Goal: Information Seeking & Learning: Learn about a topic

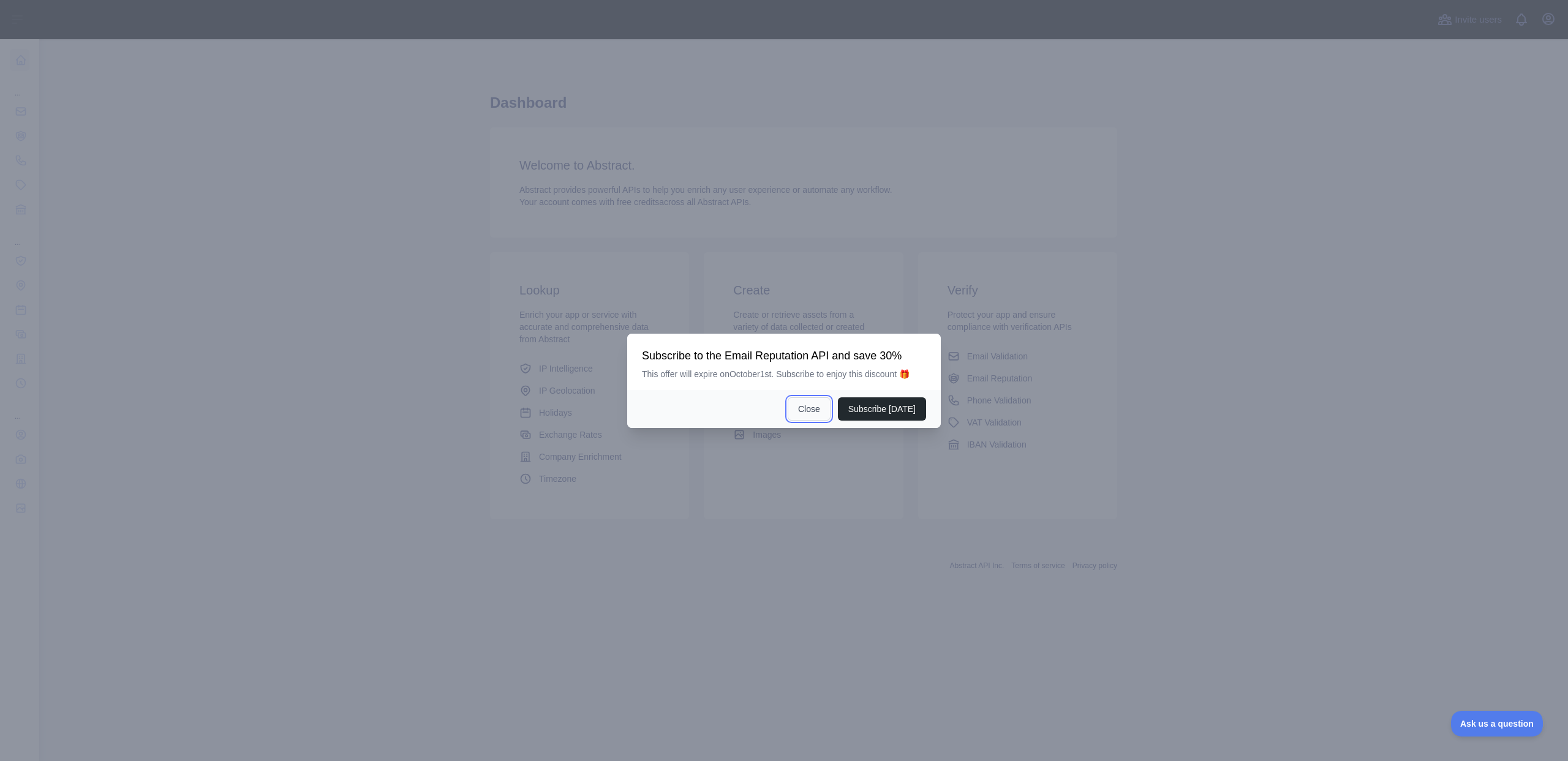
click at [818, 416] on button "Close" at bounding box center [809, 409] width 43 height 23
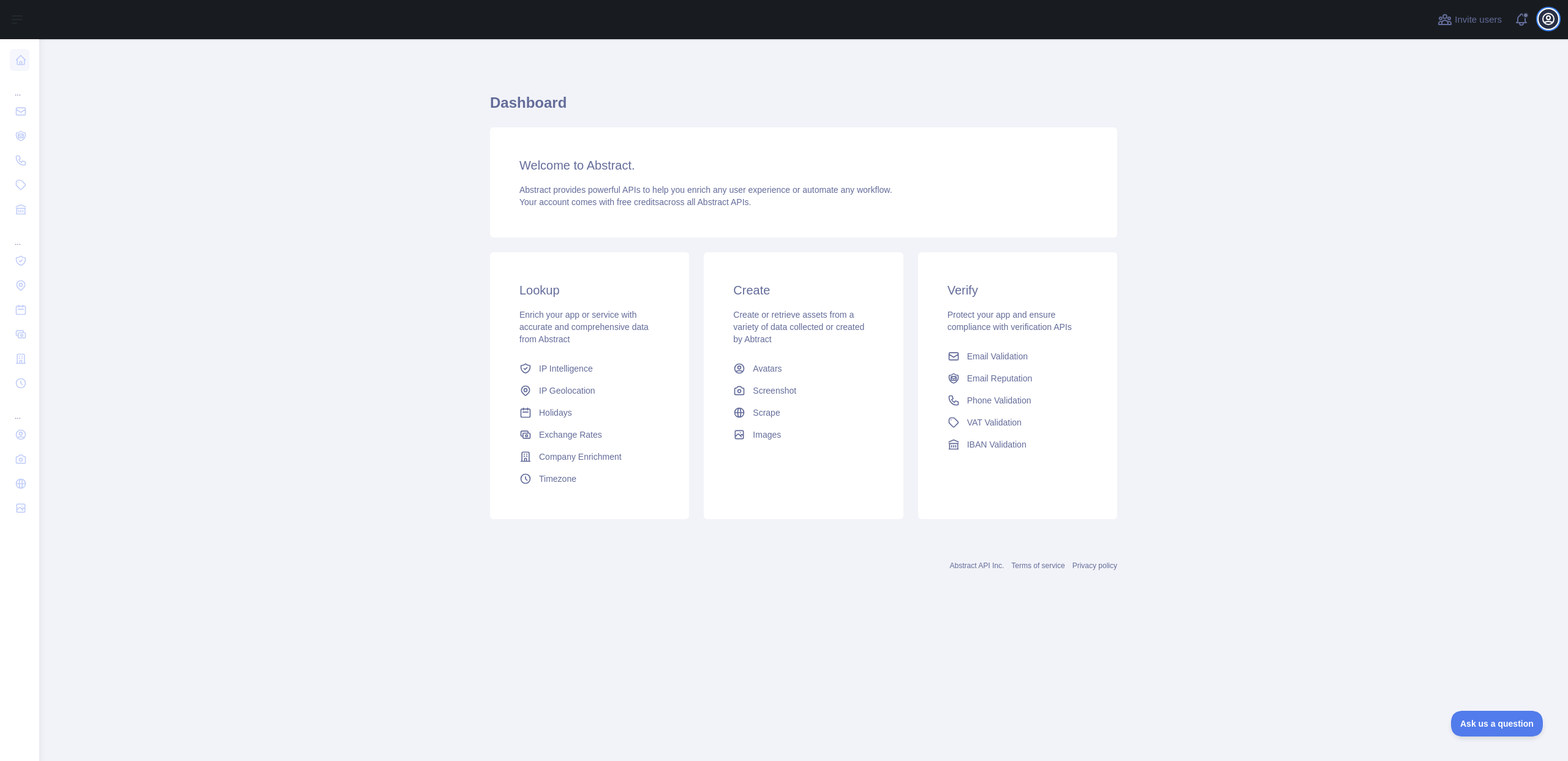
click at [1546, 24] on icon "button" at bounding box center [1548, 19] width 11 height 11
click at [1466, 165] on button "Sign out" at bounding box center [1489, 160] width 137 height 22
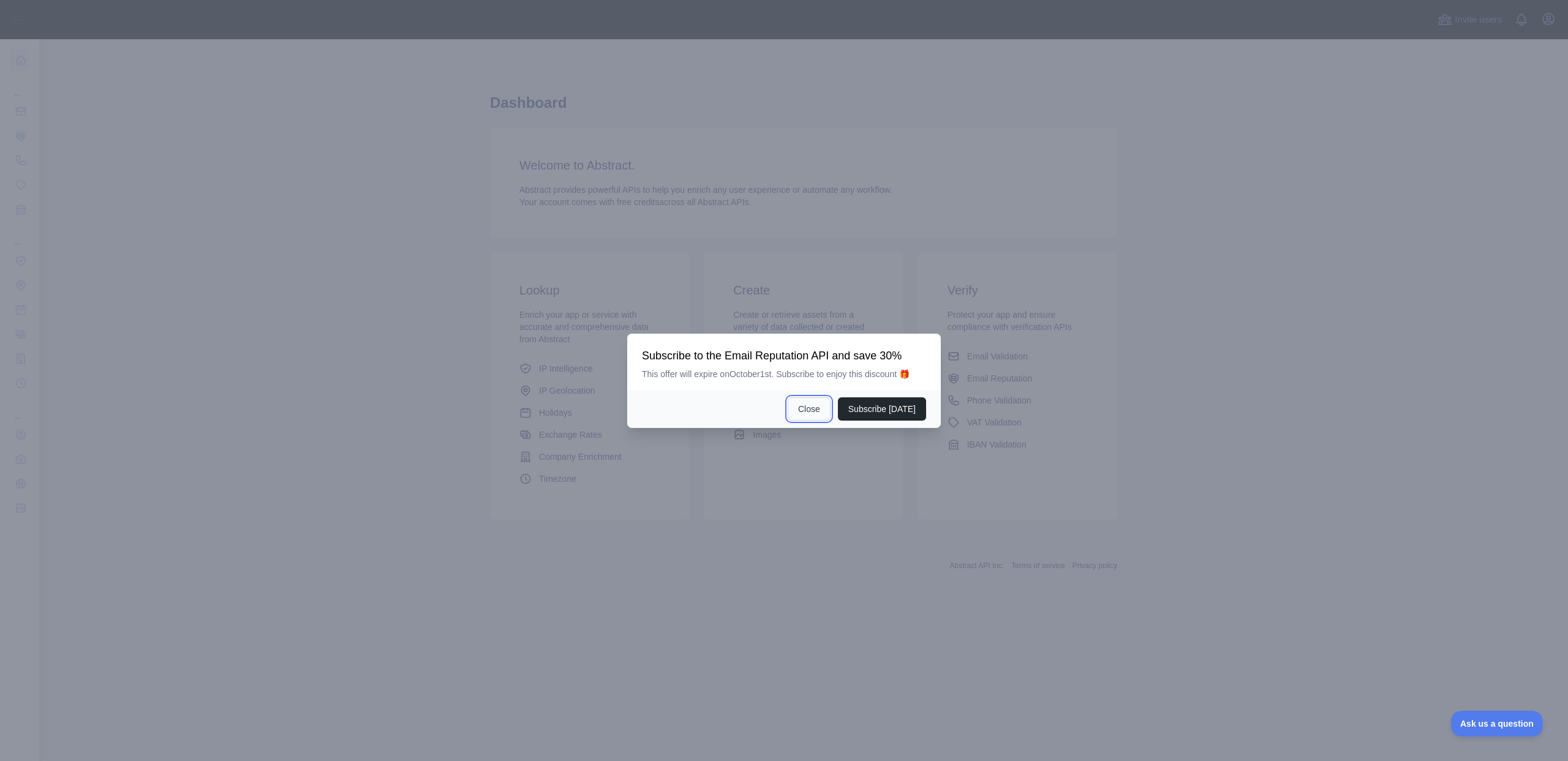
click at [806, 418] on button "Close" at bounding box center [809, 409] width 43 height 23
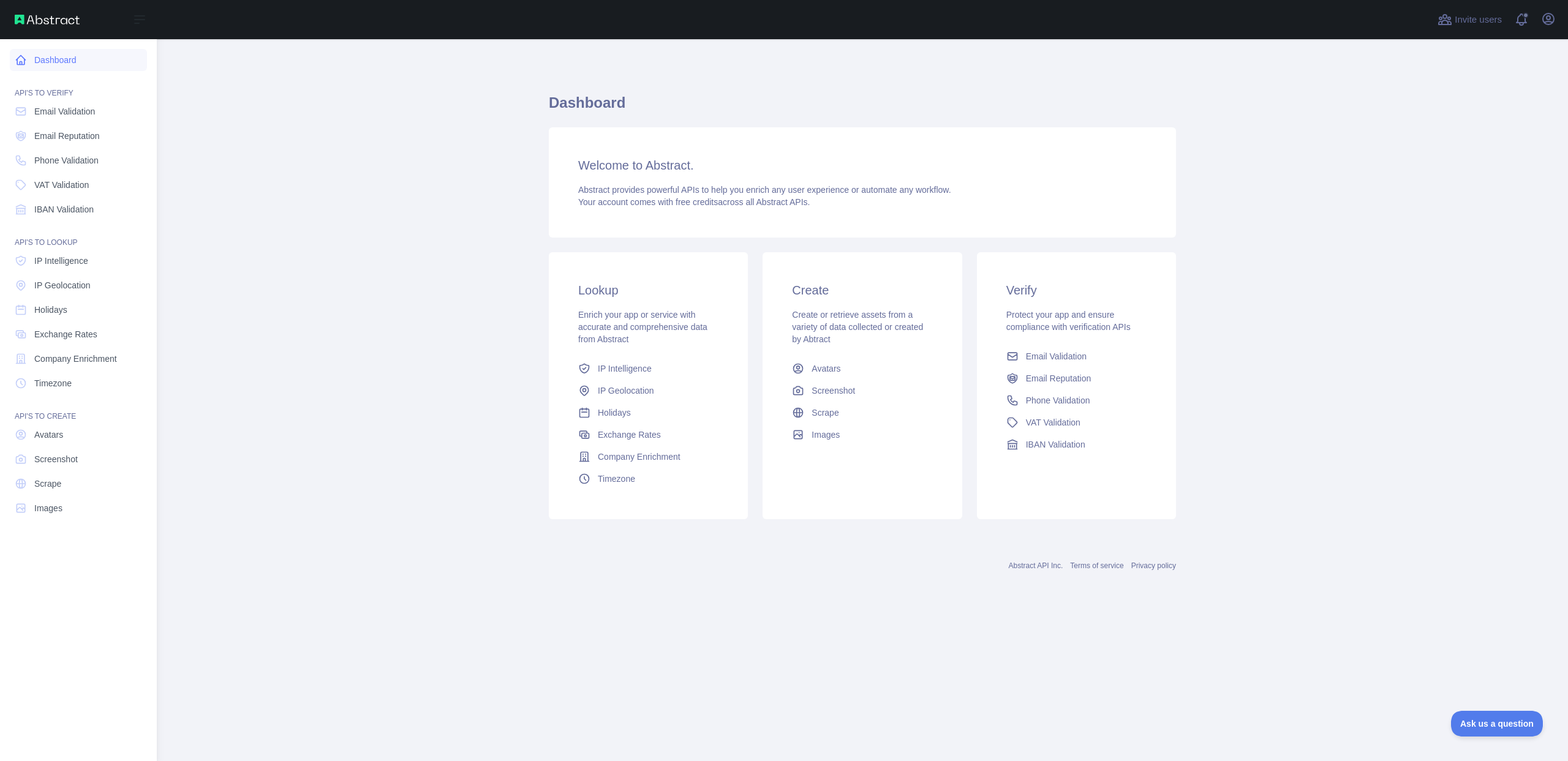
click at [17, 61] on icon at bounding box center [21, 60] width 9 height 9
click at [29, 61] on link "Dashboard" at bounding box center [78, 60] width 137 height 22
click at [63, 109] on span "Email Validation" at bounding box center [64, 111] width 60 height 12
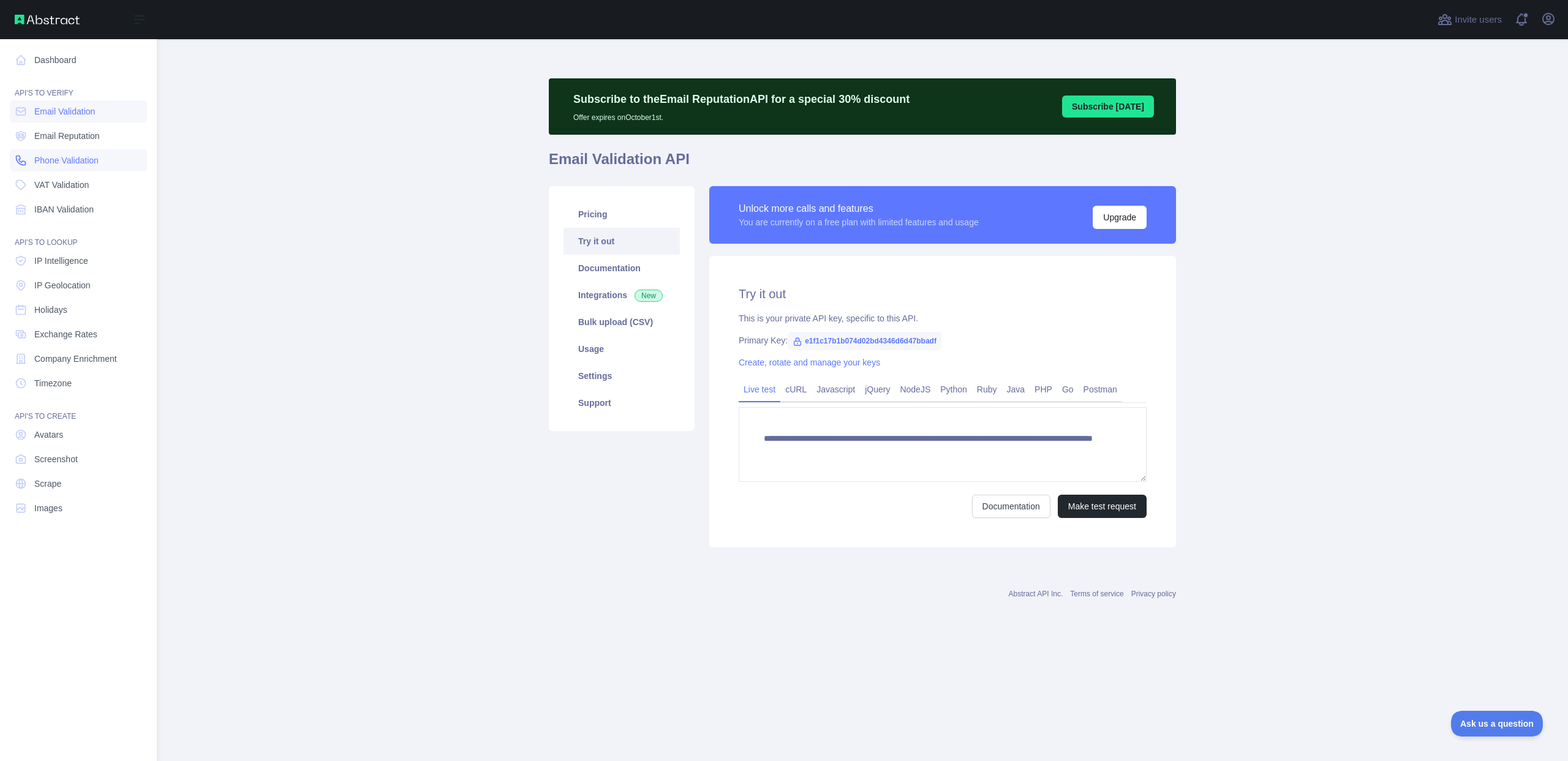
click at [66, 160] on span "Phone Validation" at bounding box center [66, 160] width 64 height 12
click at [72, 139] on span "Email Reputation" at bounding box center [67, 136] width 66 height 12
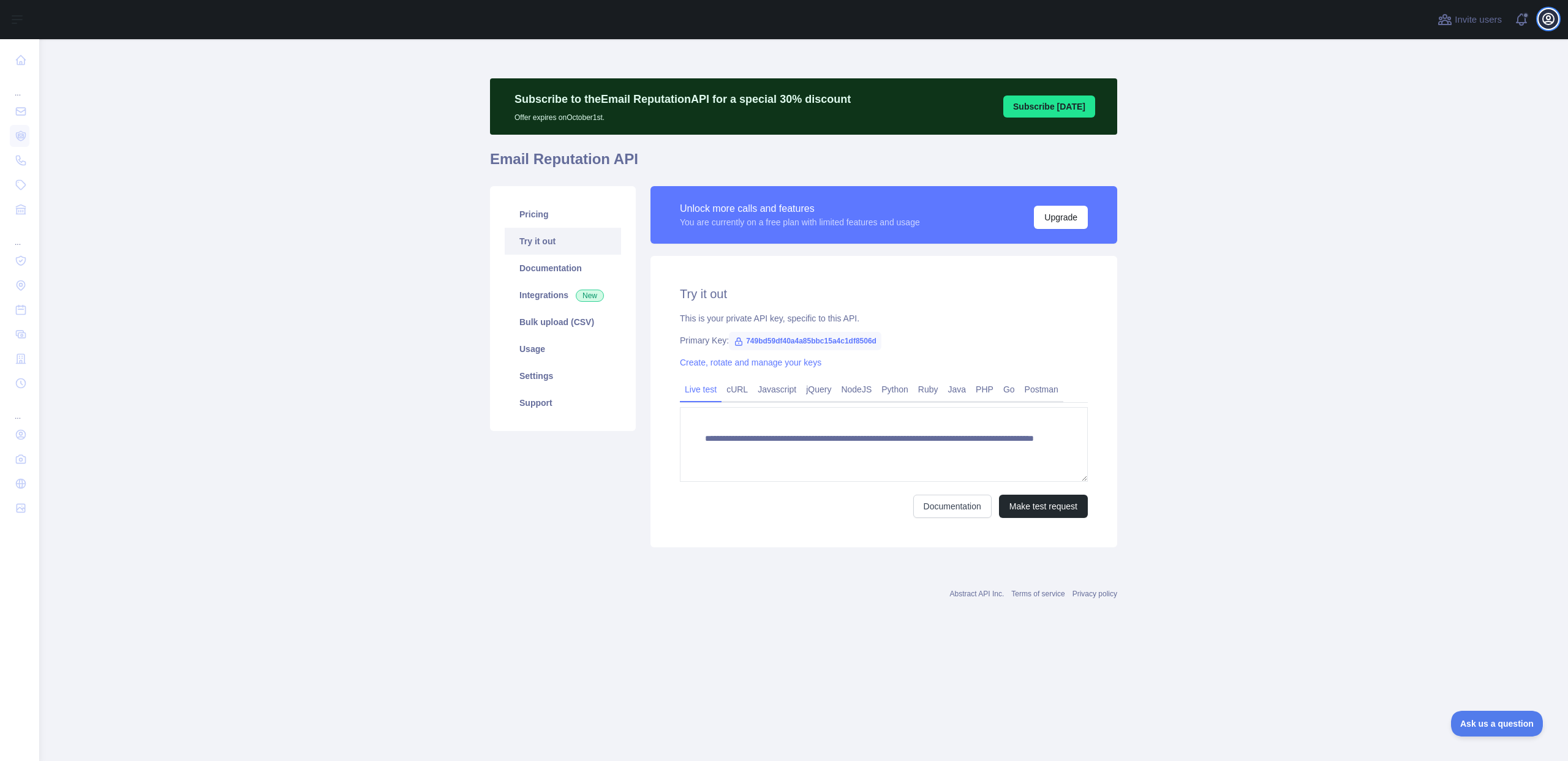
click at [1548, 16] on icon "button" at bounding box center [1548, 19] width 11 height 11
click at [1473, 161] on button "Sign out" at bounding box center [1489, 160] width 137 height 22
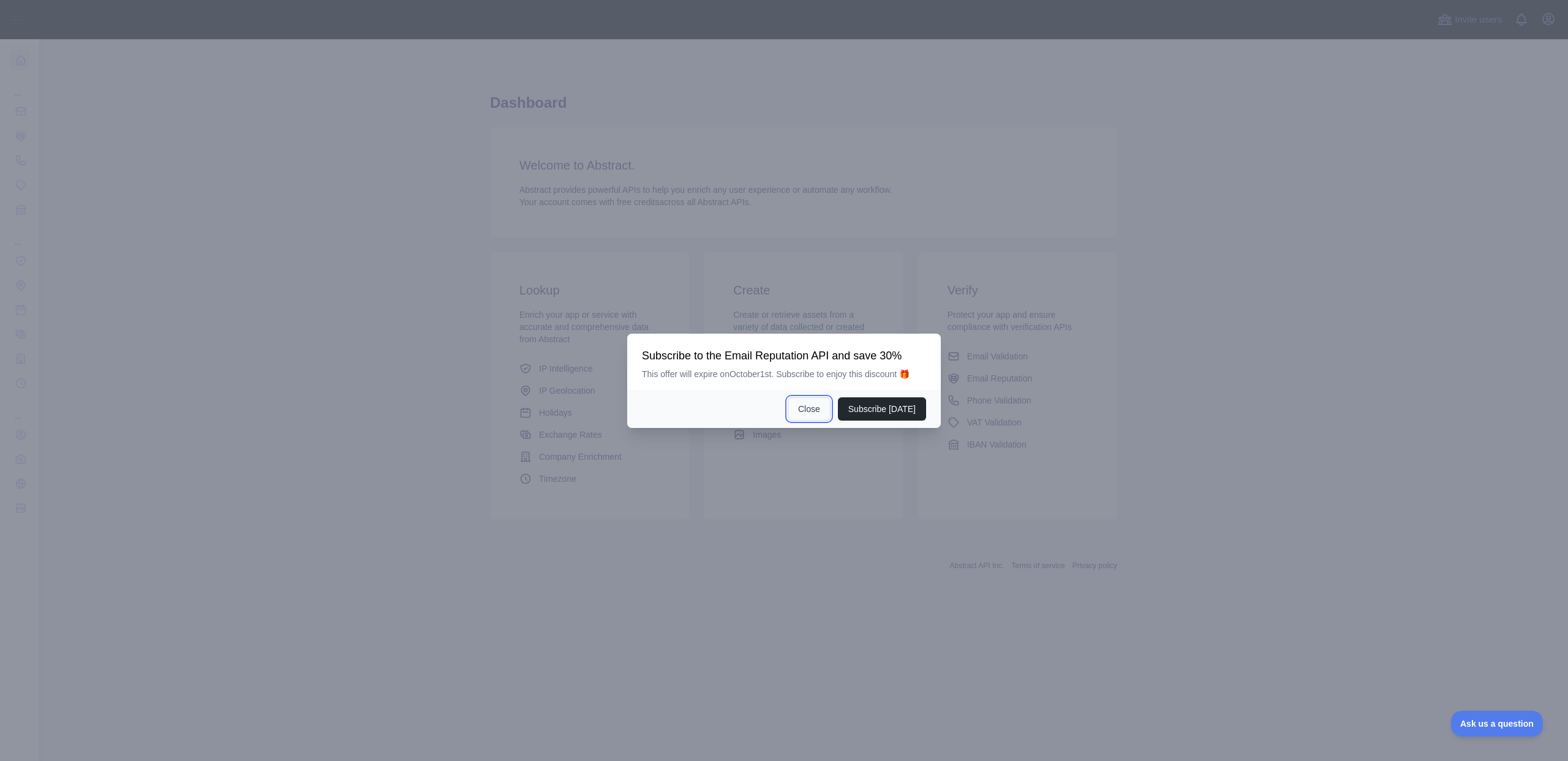
click at [808, 412] on button "Close" at bounding box center [809, 409] width 43 height 23
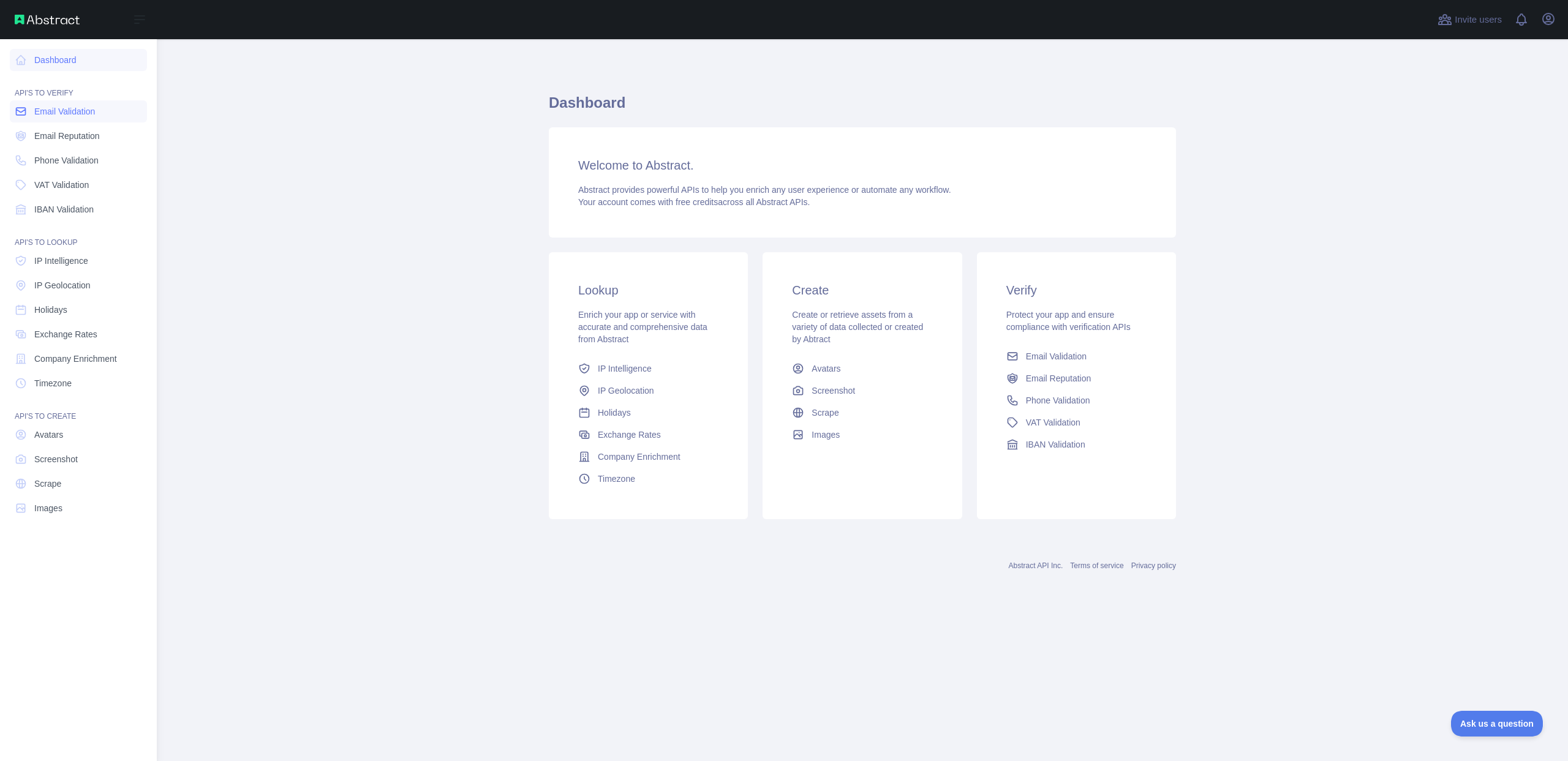
click at [32, 113] on link "Email Validation" at bounding box center [78, 111] width 137 height 22
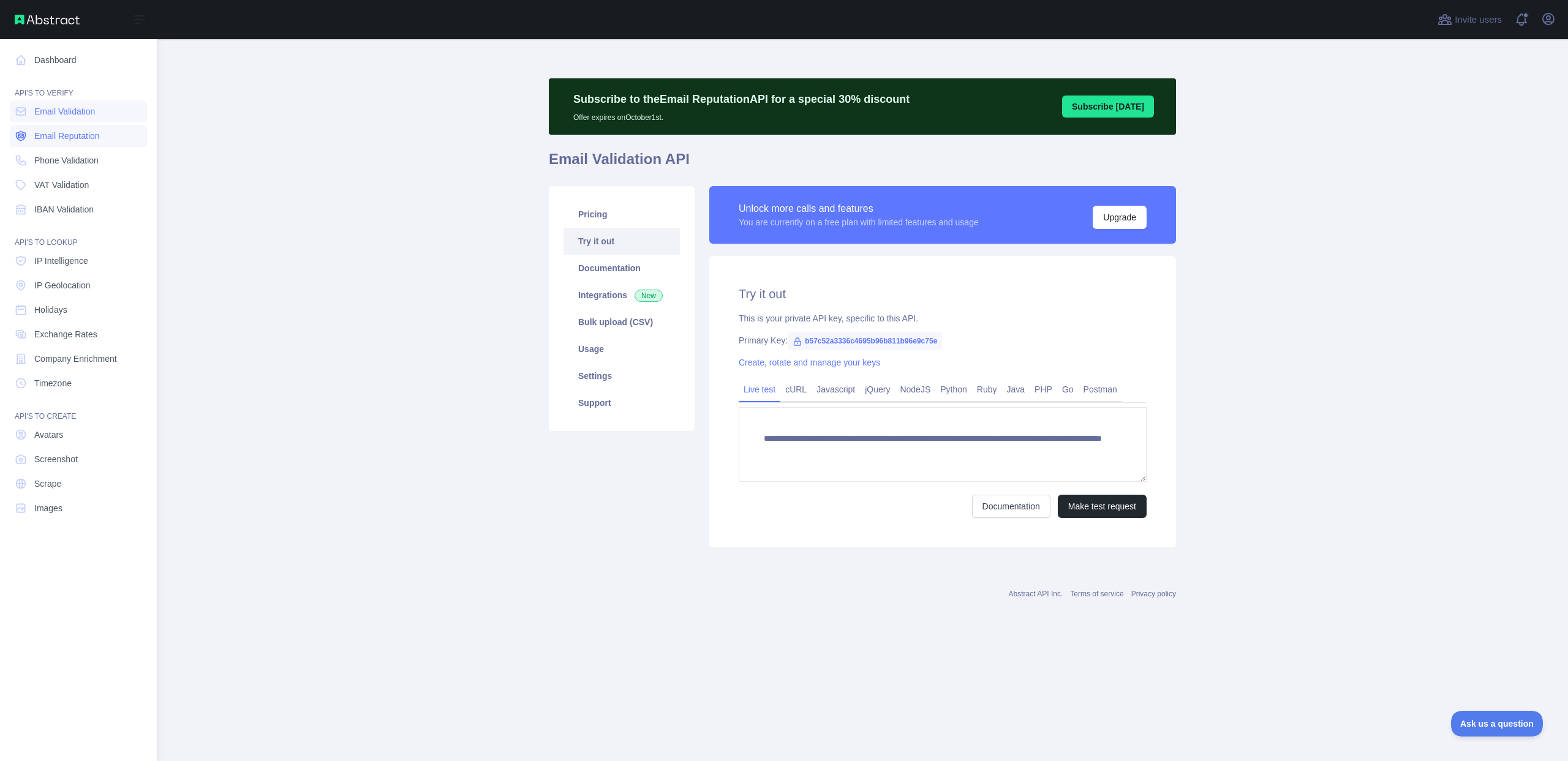
click at [39, 135] on span "Email Reputation" at bounding box center [67, 136] width 66 height 12
click at [44, 170] on link "Phone Validation" at bounding box center [78, 160] width 137 height 22
click at [46, 189] on span "VAT Validation" at bounding box center [61, 185] width 54 height 12
click at [49, 212] on span "IBAN Validation" at bounding box center [64, 209] width 60 height 12
type textarea "**********"
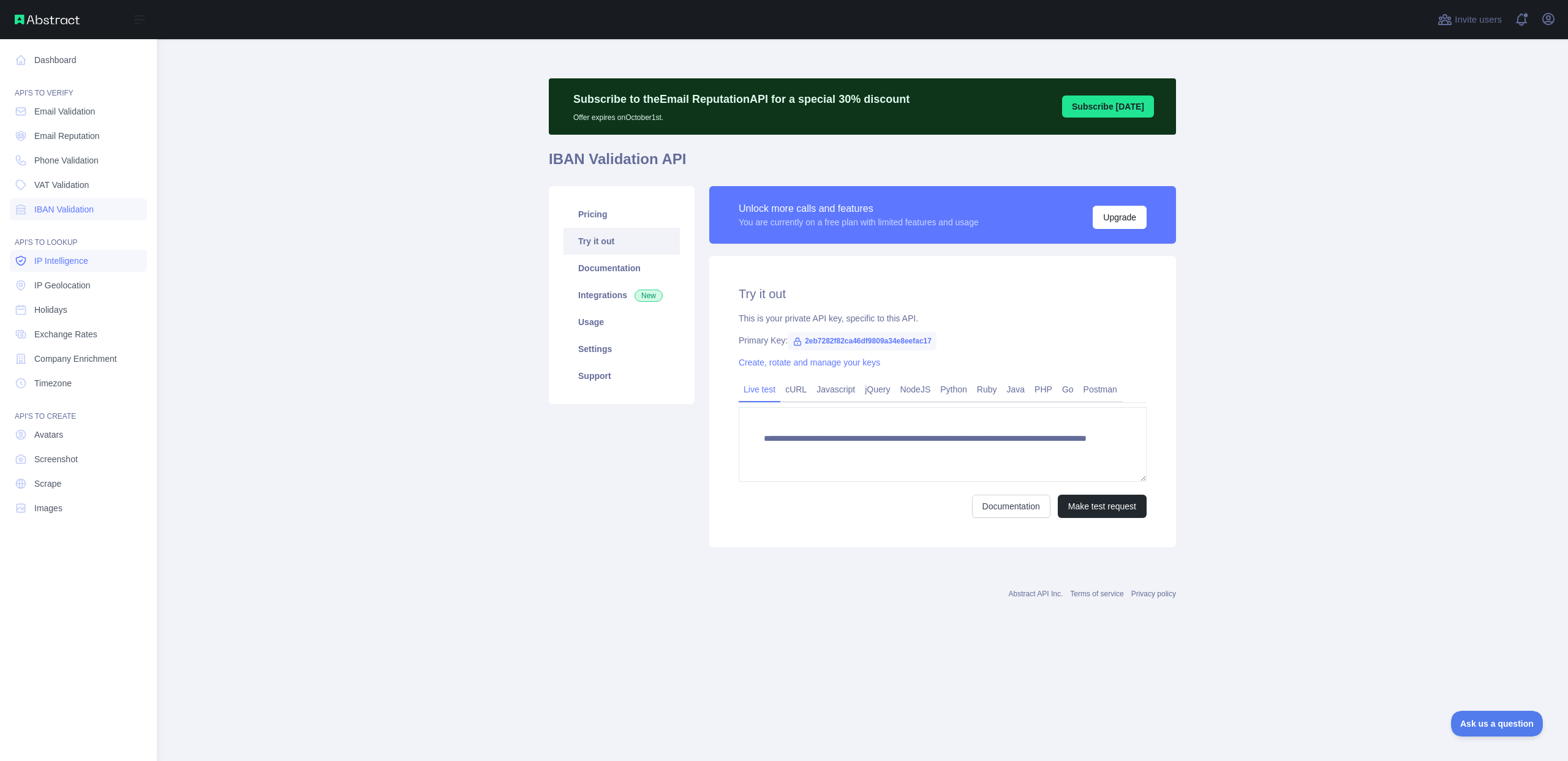
click at [54, 257] on span "IP Intelligence" at bounding box center [61, 261] width 54 height 12
click at [54, 285] on span "IP Geolocation" at bounding box center [62, 285] width 56 height 12
click at [74, 382] on link "Timezone" at bounding box center [78, 383] width 137 height 22
click at [77, 355] on span "Company Enrichment" at bounding box center [75, 359] width 82 height 12
click at [76, 335] on span "Exchange Rates" at bounding box center [66, 334] width 63 height 12
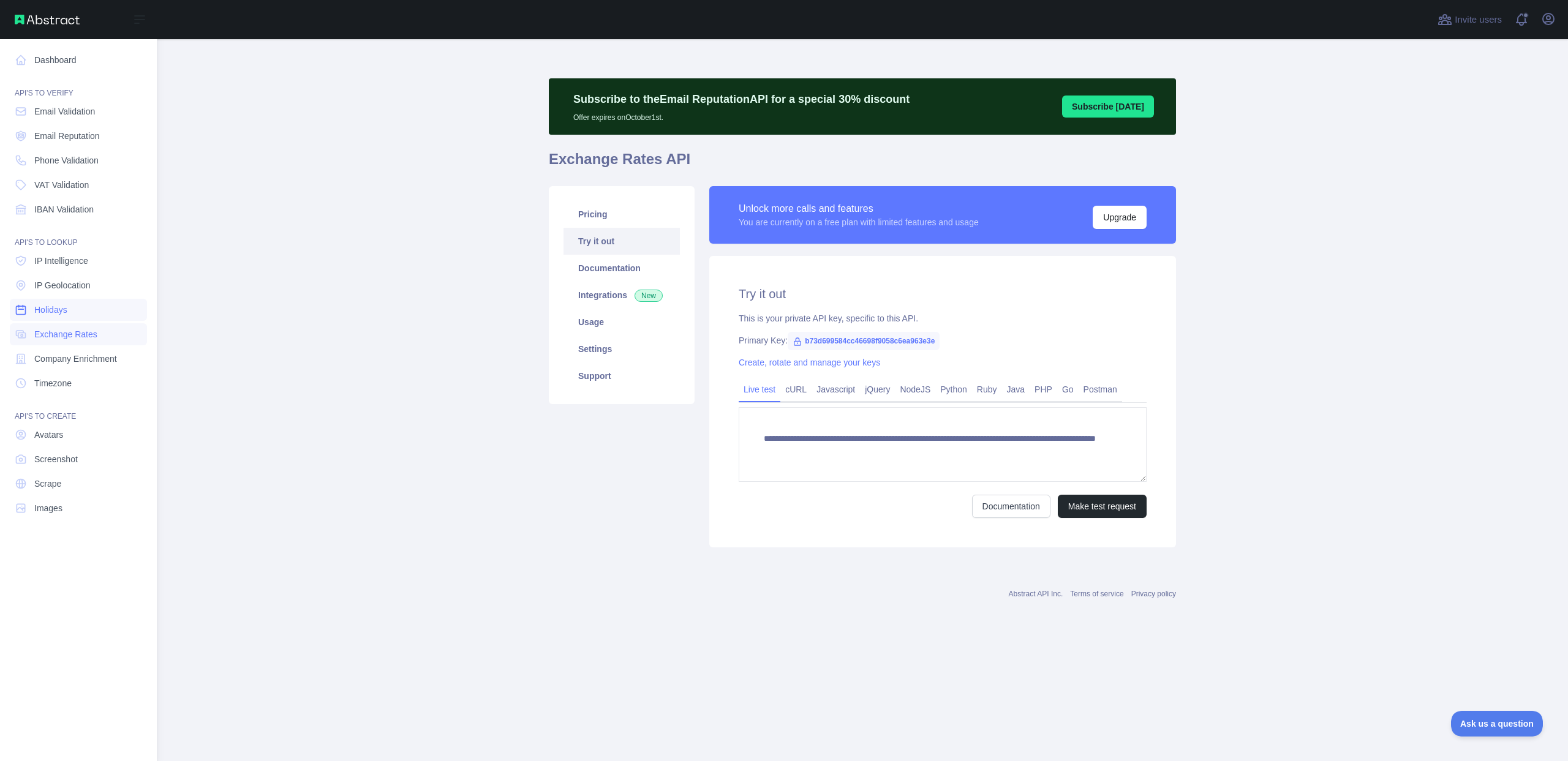
click at [73, 309] on link "Holidays" at bounding box center [78, 310] width 137 height 22
click at [73, 282] on span "IP Geolocation" at bounding box center [62, 285] width 56 height 12
click at [74, 259] on span "IP Intelligence" at bounding box center [61, 261] width 54 height 12
click at [76, 185] on span "VAT Validation" at bounding box center [61, 185] width 54 height 12
click at [80, 157] on span "Phone Validation" at bounding box center [66, 160] width 64 height 12
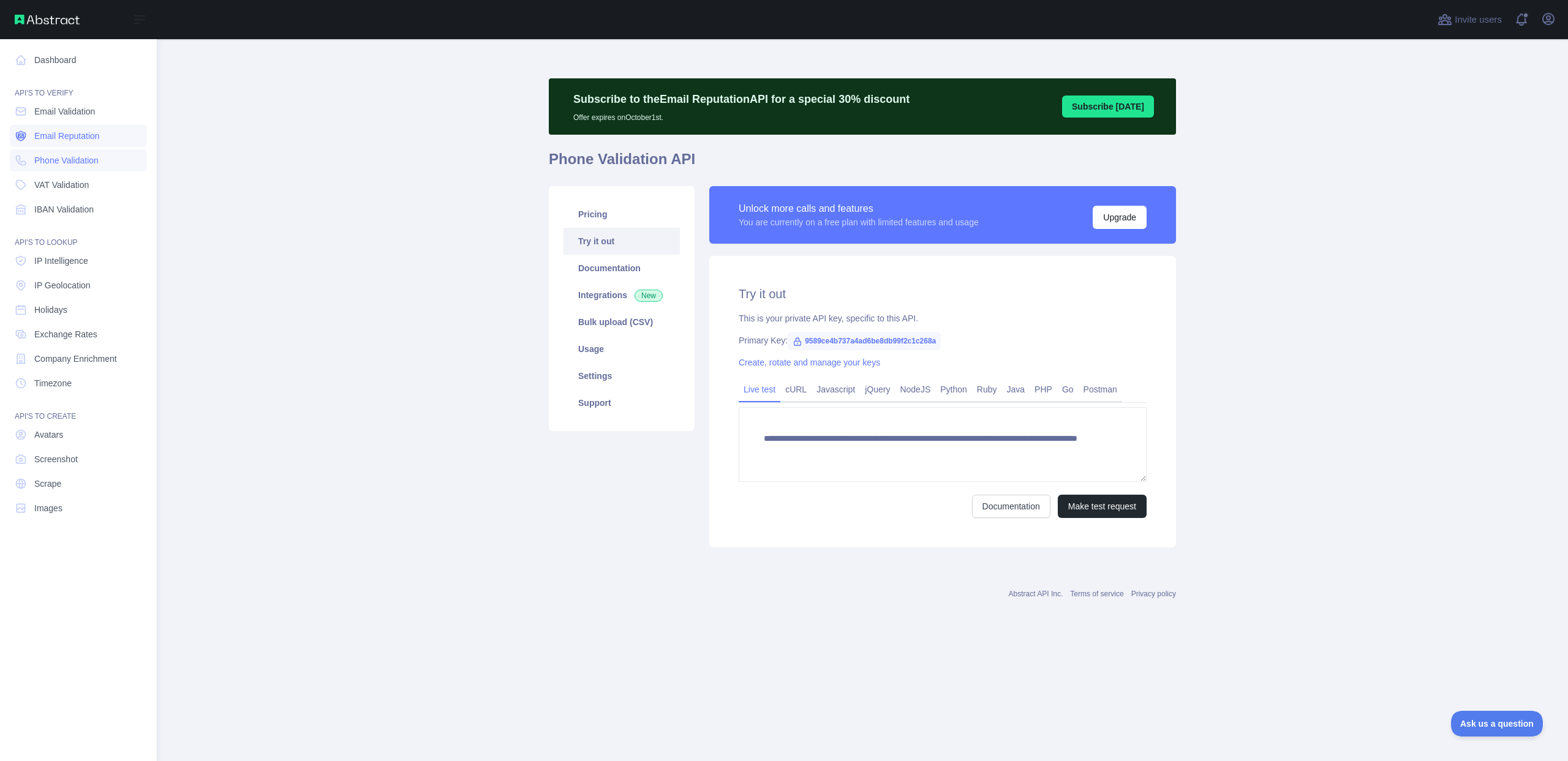
click at [80, 131] on span "Email Reputation" at bounding box center [67, 136] width 66 height 12
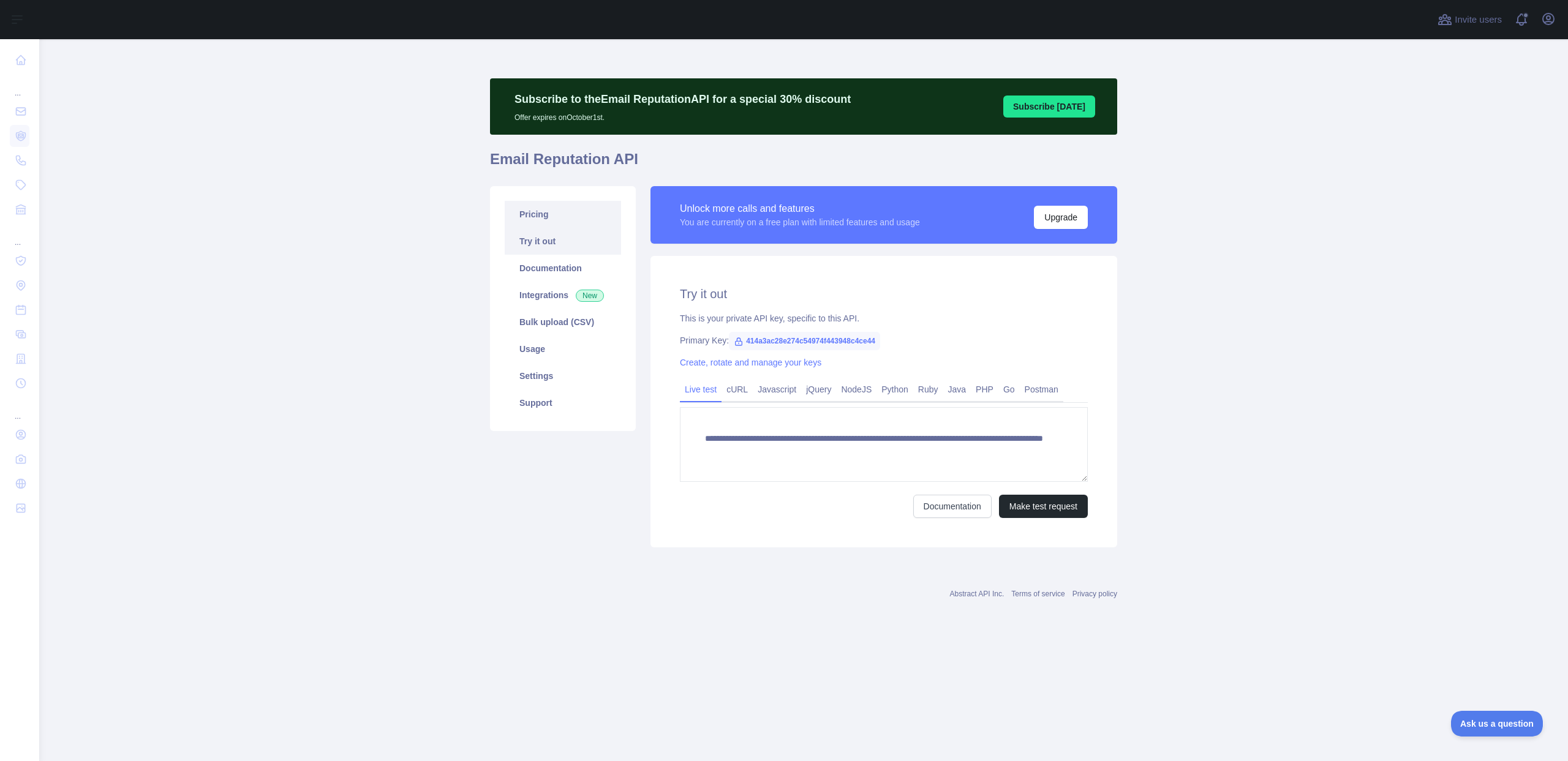
click at [528, 221] on link "Pricing" at bounding box center [562, 215] width 116 height 27
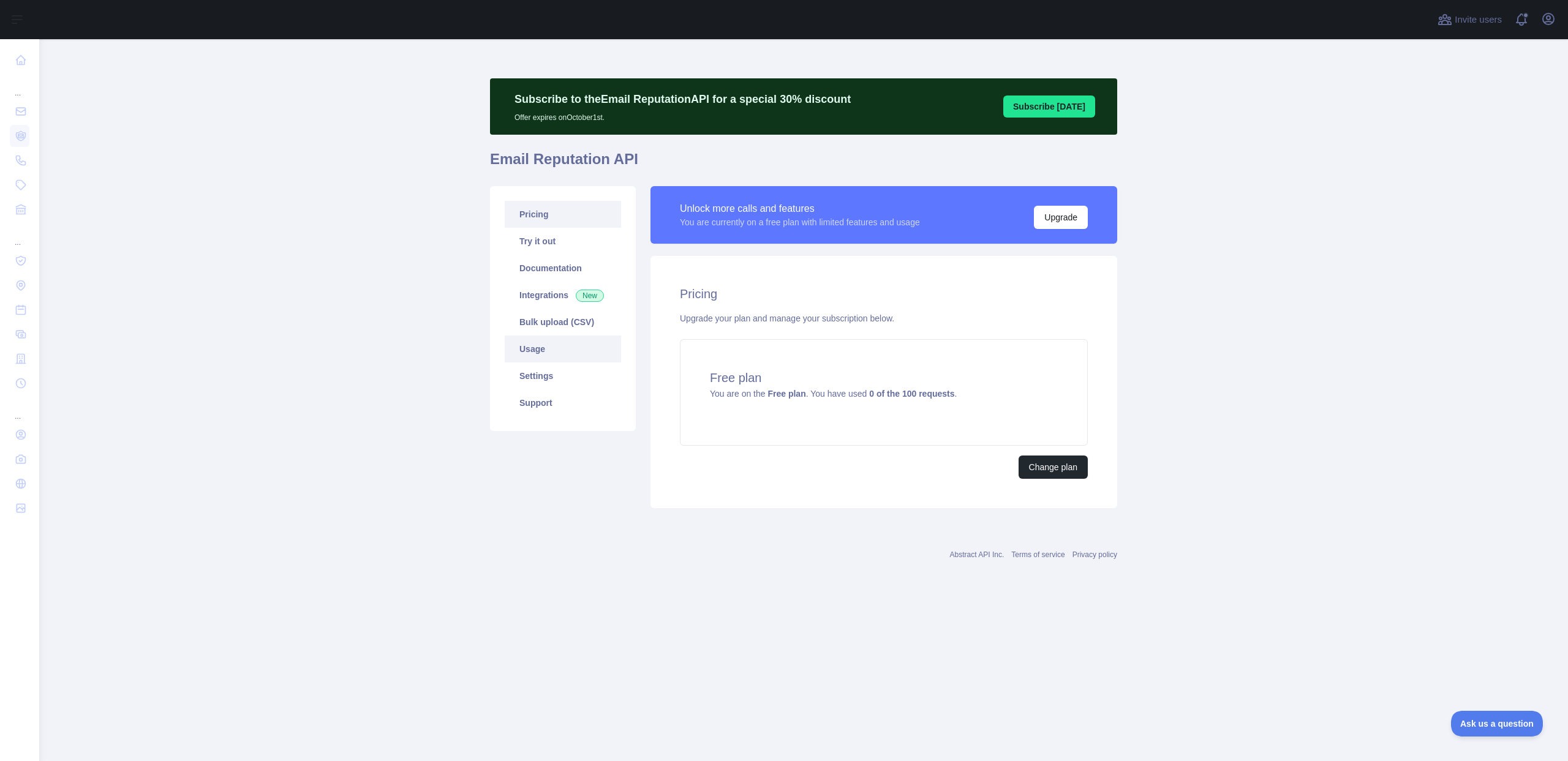
click at [561, 345] on link "Usage" at bounding box center [562, 349] width 116 height 27
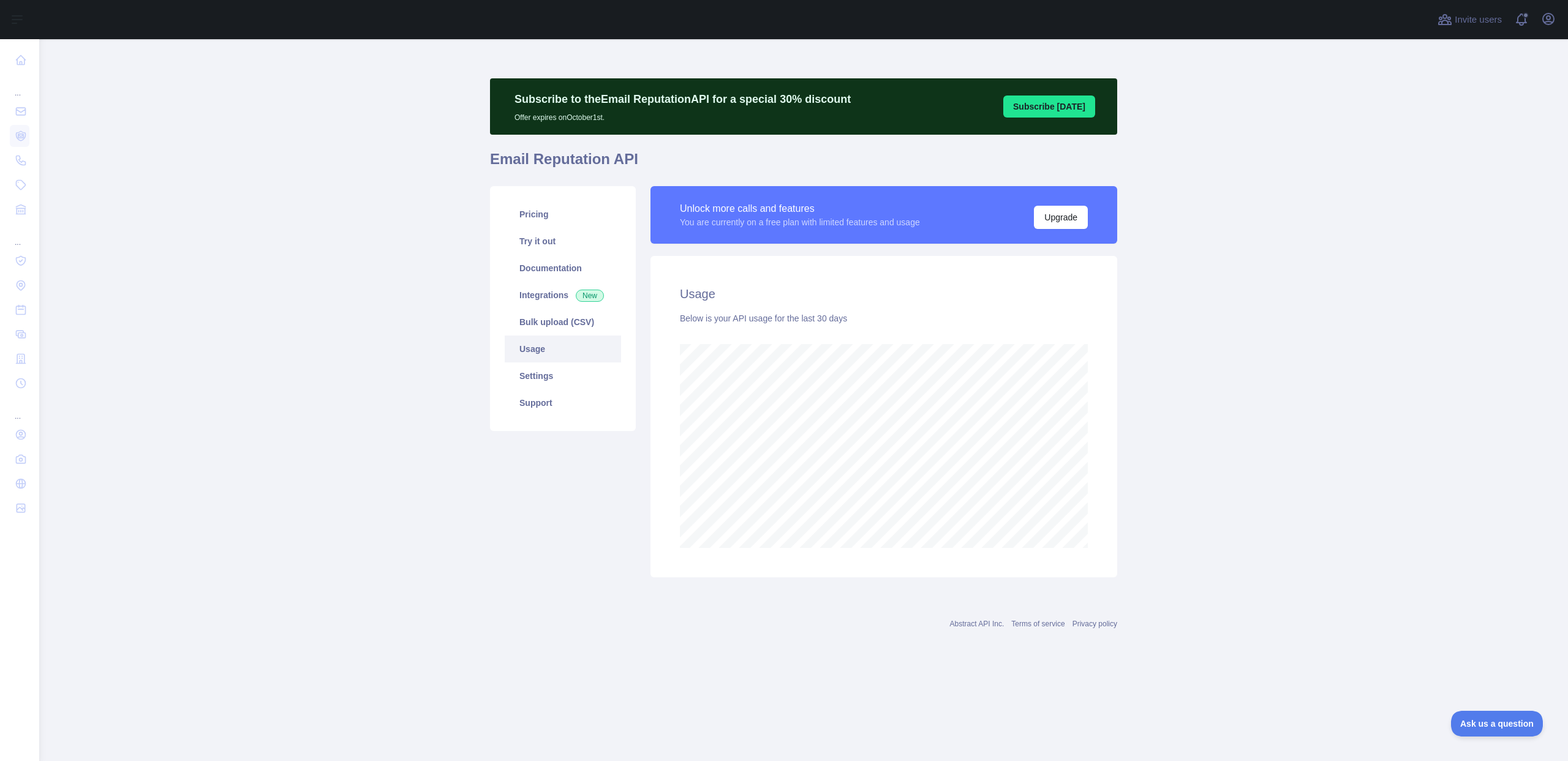
scroll to position [722, 1528]
click at [1547, 22] on icon "button" at bounding box center [1548, 19] width 11 height 11
click at [1466, 164] on button "Sign out" at bounding box center [1489, 160] width 137 height 22
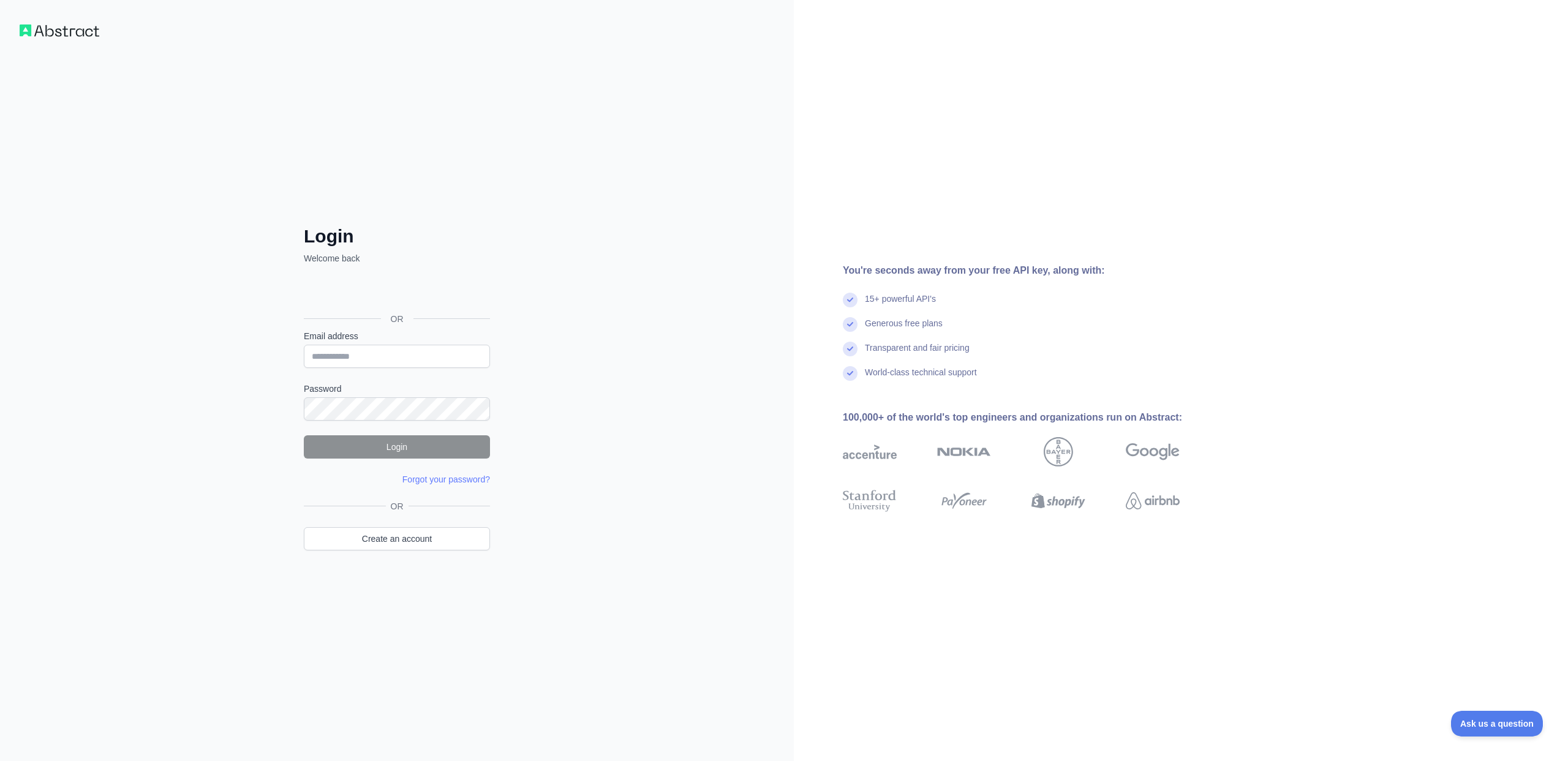
click at [394, 367] on form "Email address Password Login Forgot your password? Please try again We've sent …" at bounding box center [397, 408] width 186 height 156
click at [394, 363] on input "Email address" at bounding box center [397, 356] width 186 height 23
click at [626, 353] on div "Login Welcome back OR Email address Password Login Forgot your password? Please…" at bounding box center [396, 380] width 793 height 761
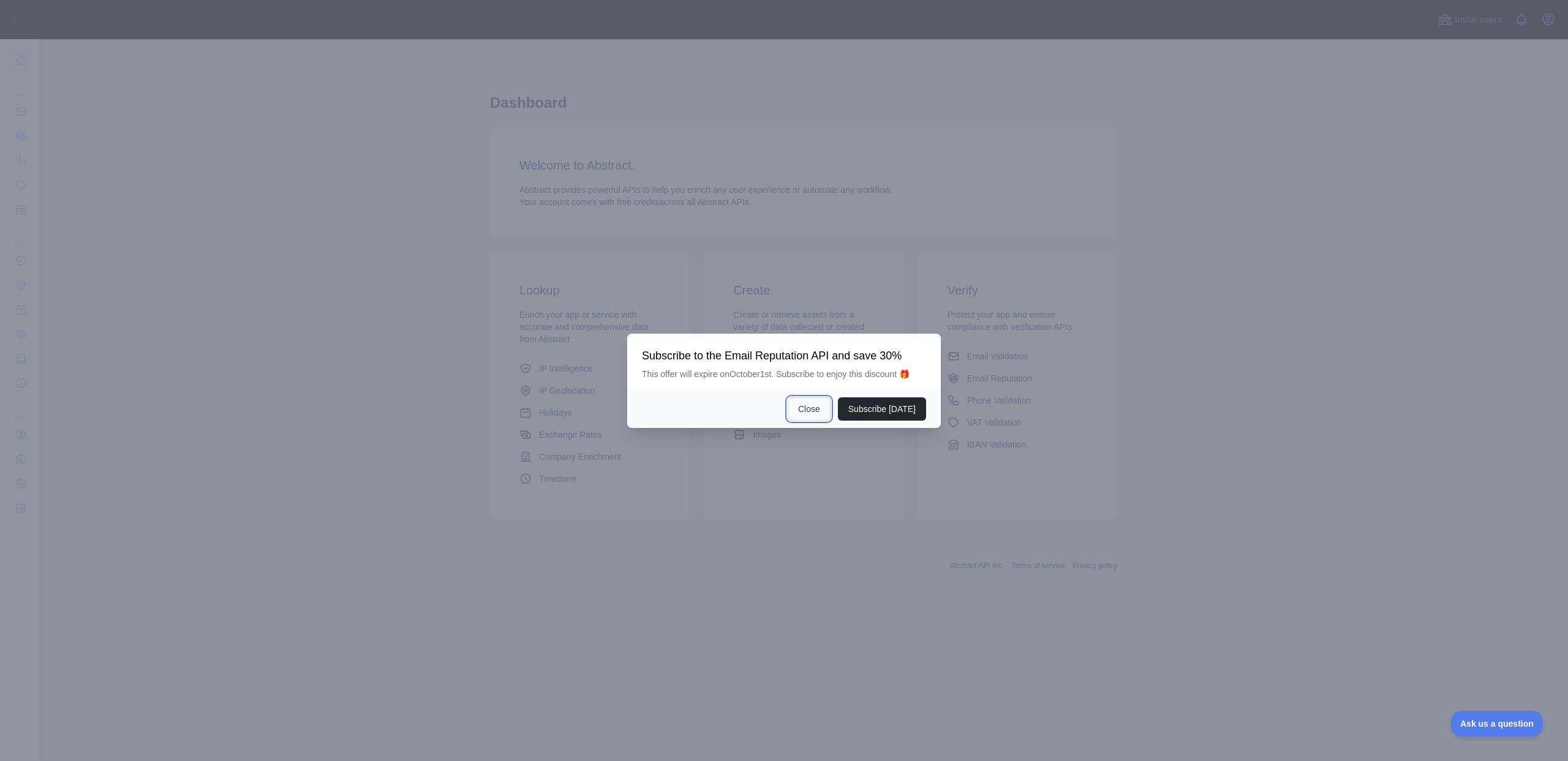
click at [791, 410] on button "Close" at bounding box center [809, 409] width 43 height 23
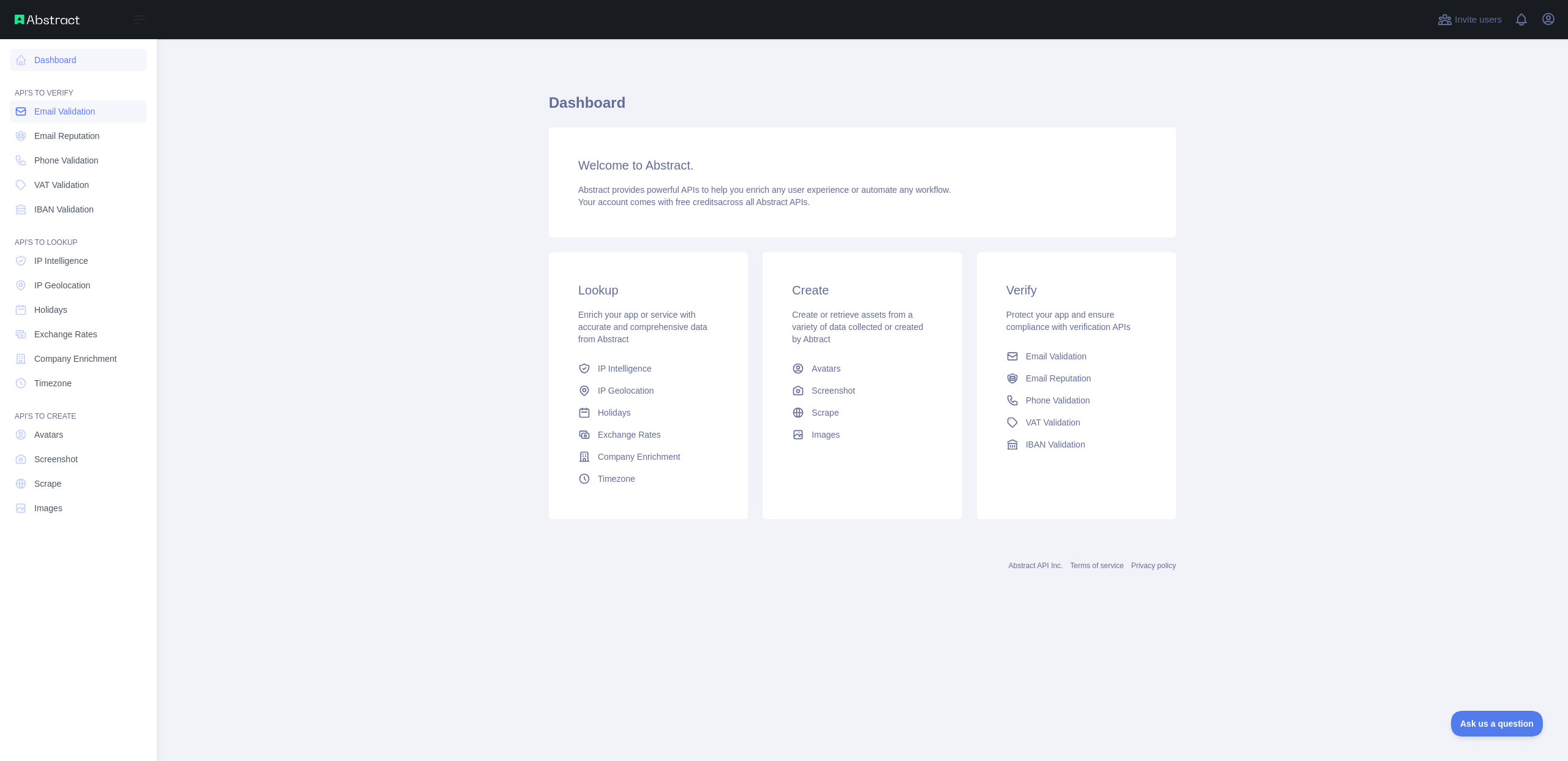
click at [23, 113] on icon at bounding box center [21, 111] width 12 height 12
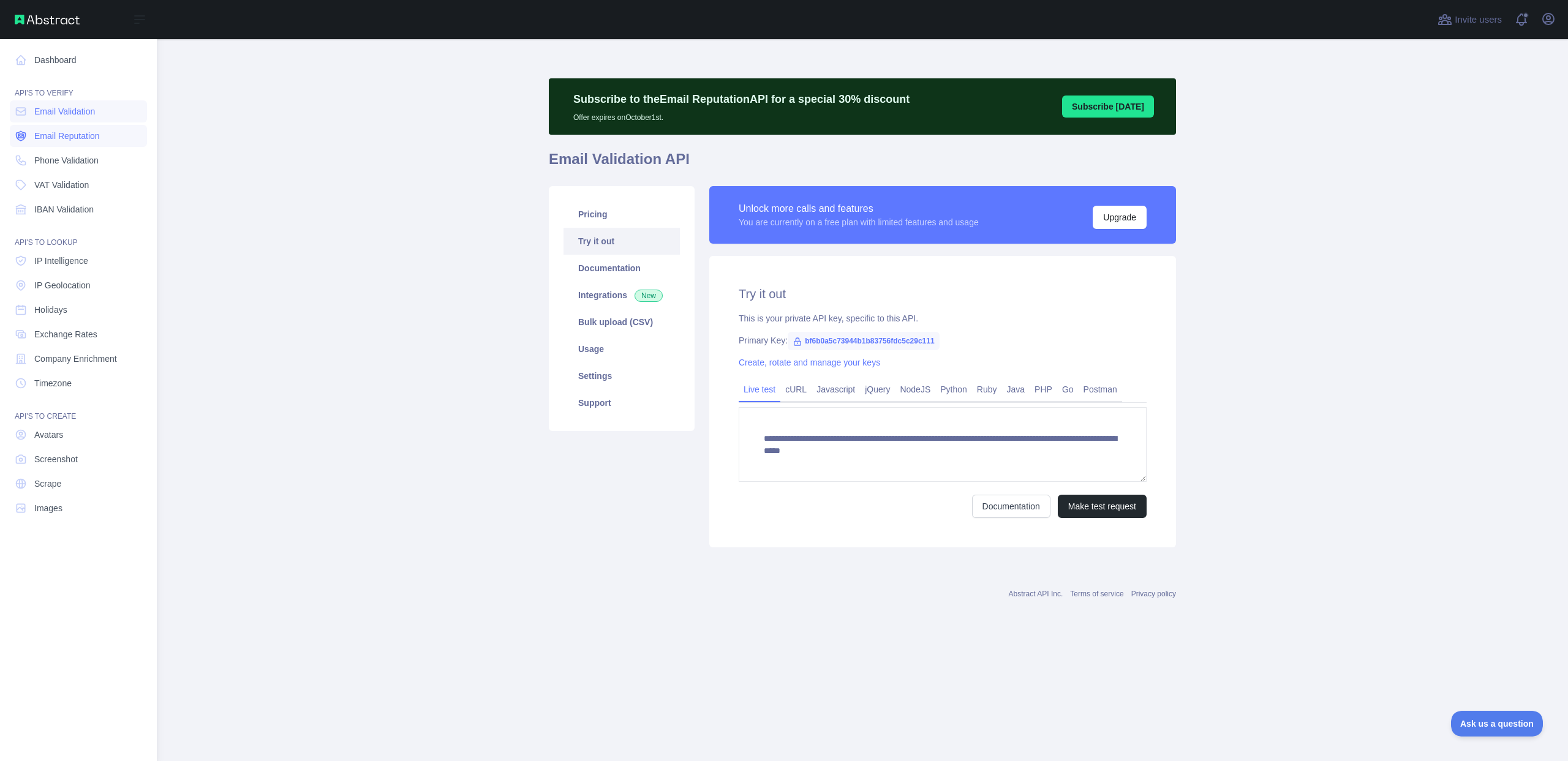
click at [46, 134] on span "Email Reputation" at bounding box center [67, 136] width 66 height 12
click at [59, 173] on nav "Dashboard API'S TO VERIFY Email Validation Email Reputation Phone Validation VA…" at bounding box center [78, 390] width 137 height 702
click at [60, 202] on link "IBAN Validation" at bounding box center [78, 209] width 137 height 22
click at [62, 251] on link "IP Intelligence" at bounding box center [78, 261] width 137 height 22
click at [60, 194] on link "VAT Validation" at bounding box center [78, 184] width 137 height 22
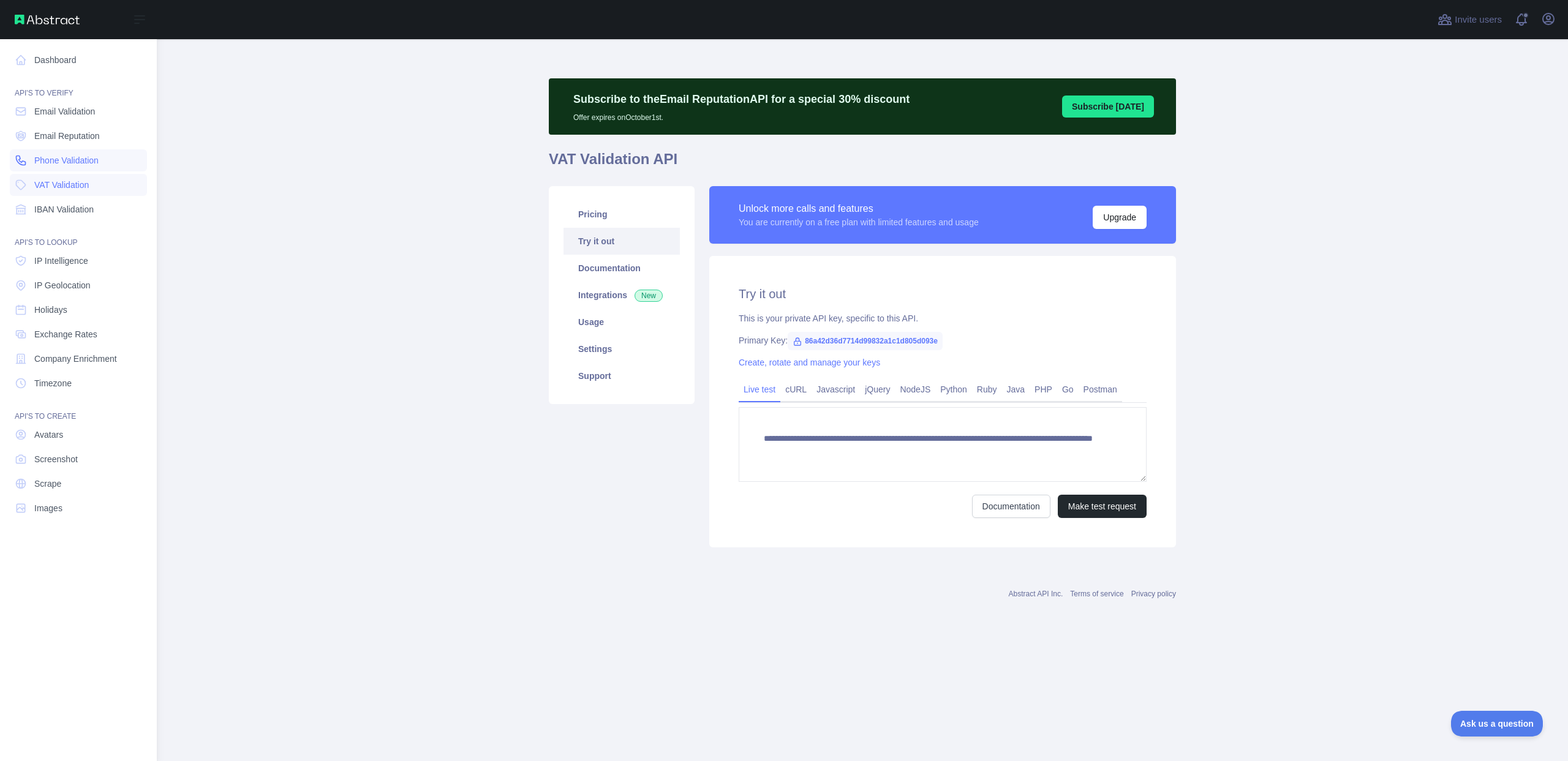
click at [63, 158] on span "Phone Validation" at bounding box center [66, 160] width 64 height 12
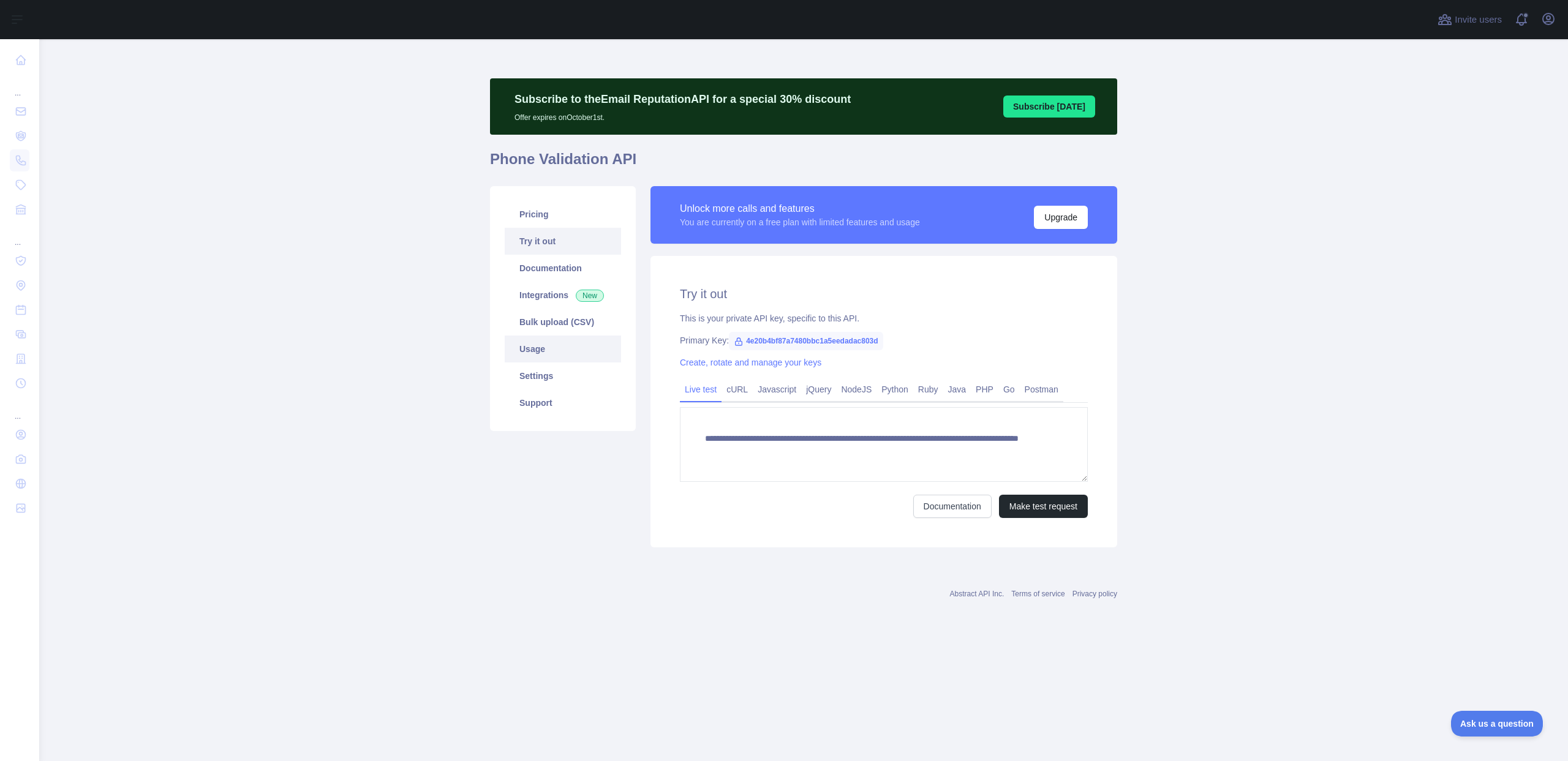
click at [556, 341] on link "Usage" at bounding box center [562, 349] width 116 height 27
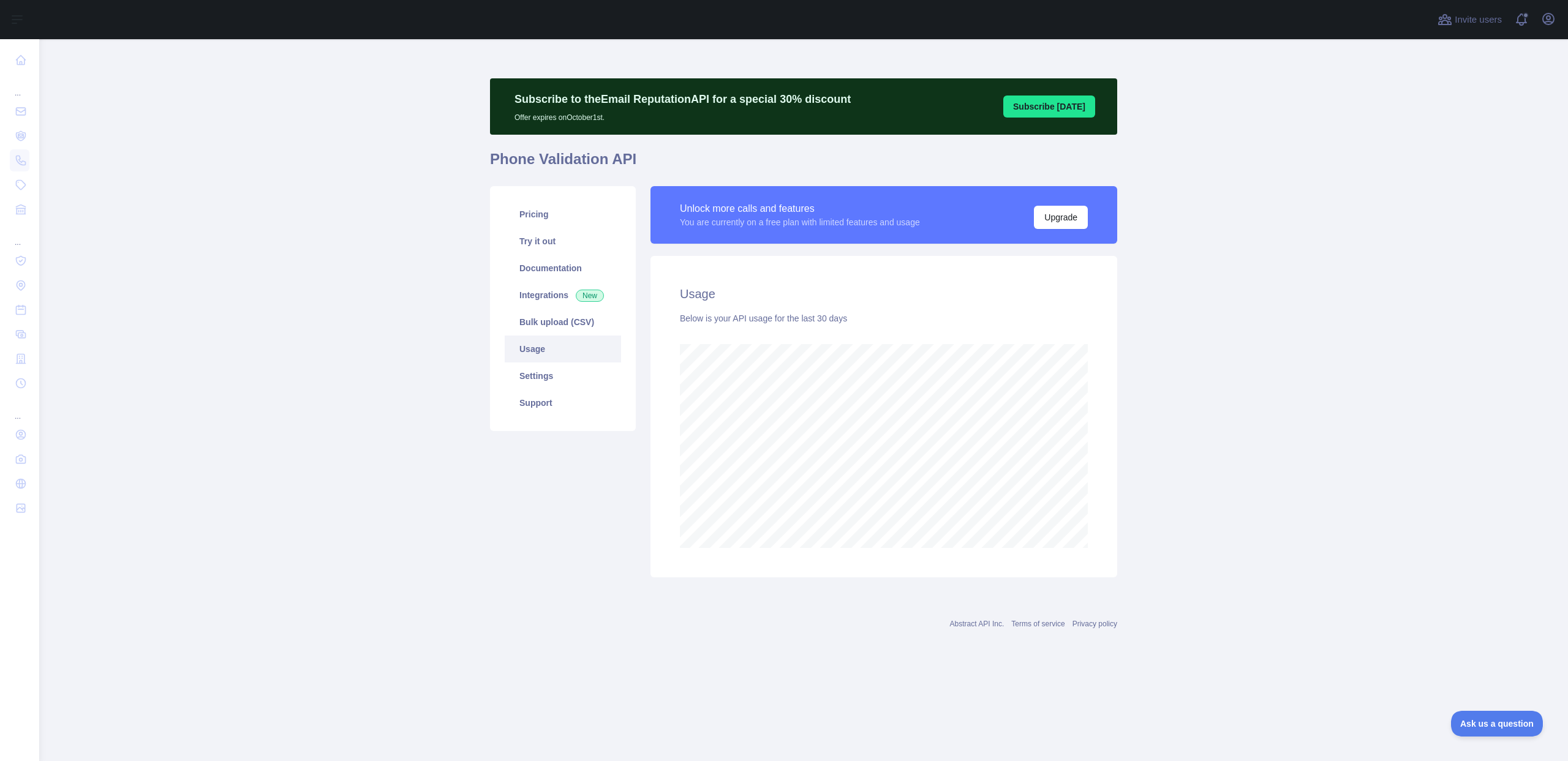
scroll to position [722, 1528]
click at [552, 374] on link "Settings" at bounding box center [562, 376] width 116 height 27
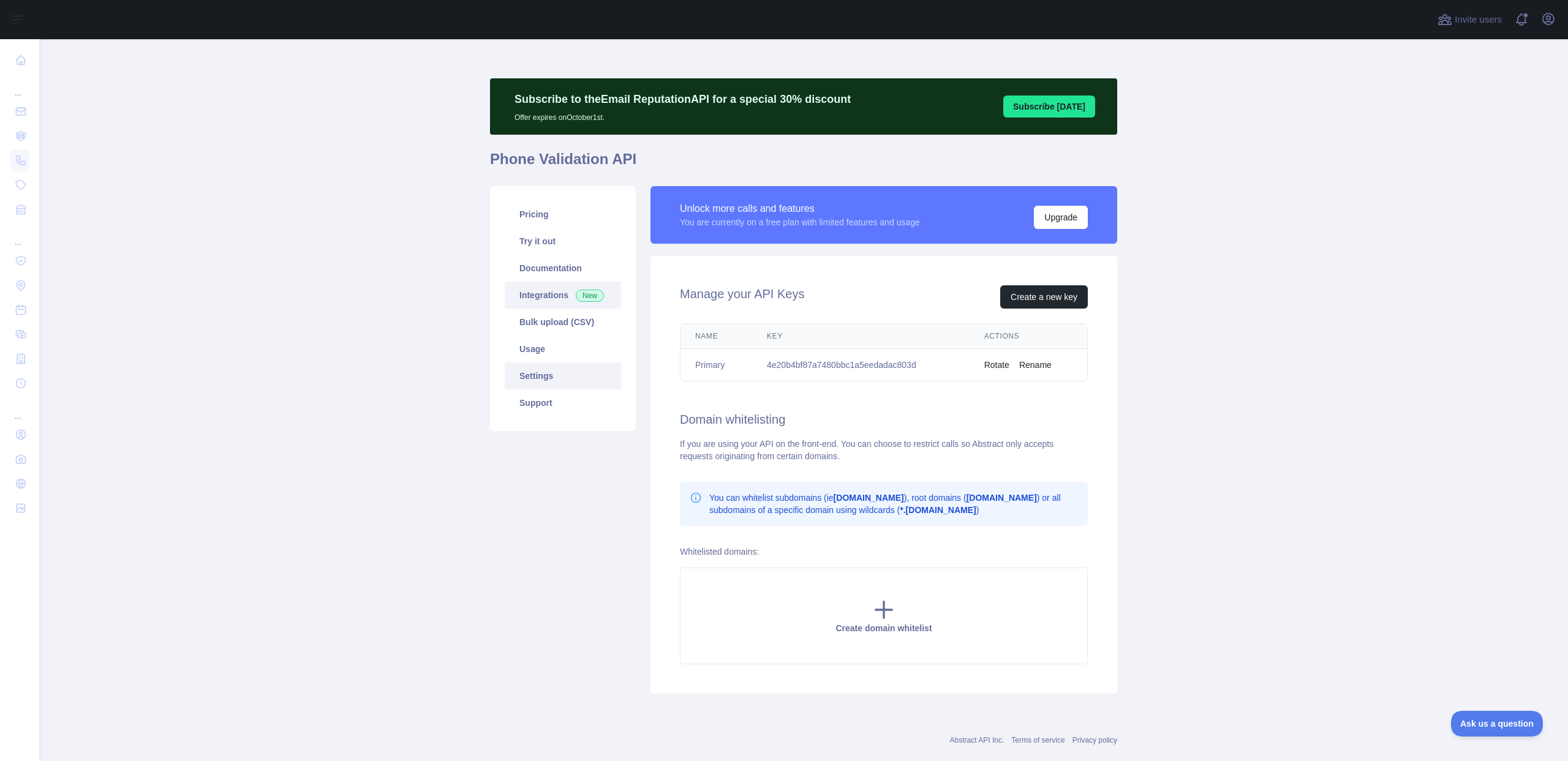
click at [548, 295] on link "Integrations New" at bounding box center [562, 295] width 116 height 27
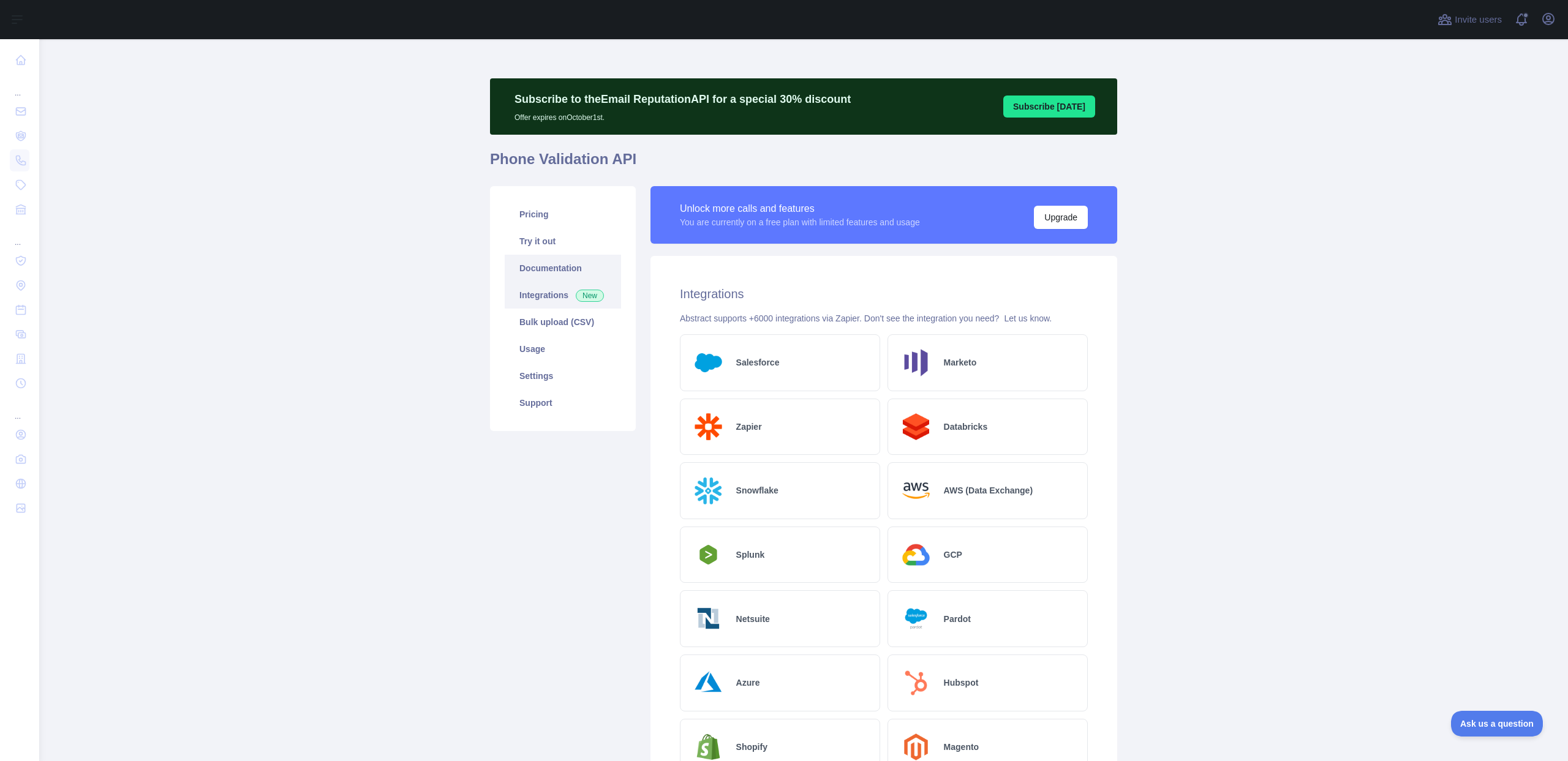
click at [549, 274] on link "Documentation" at bounding box center [562, 268] width 116 height 27
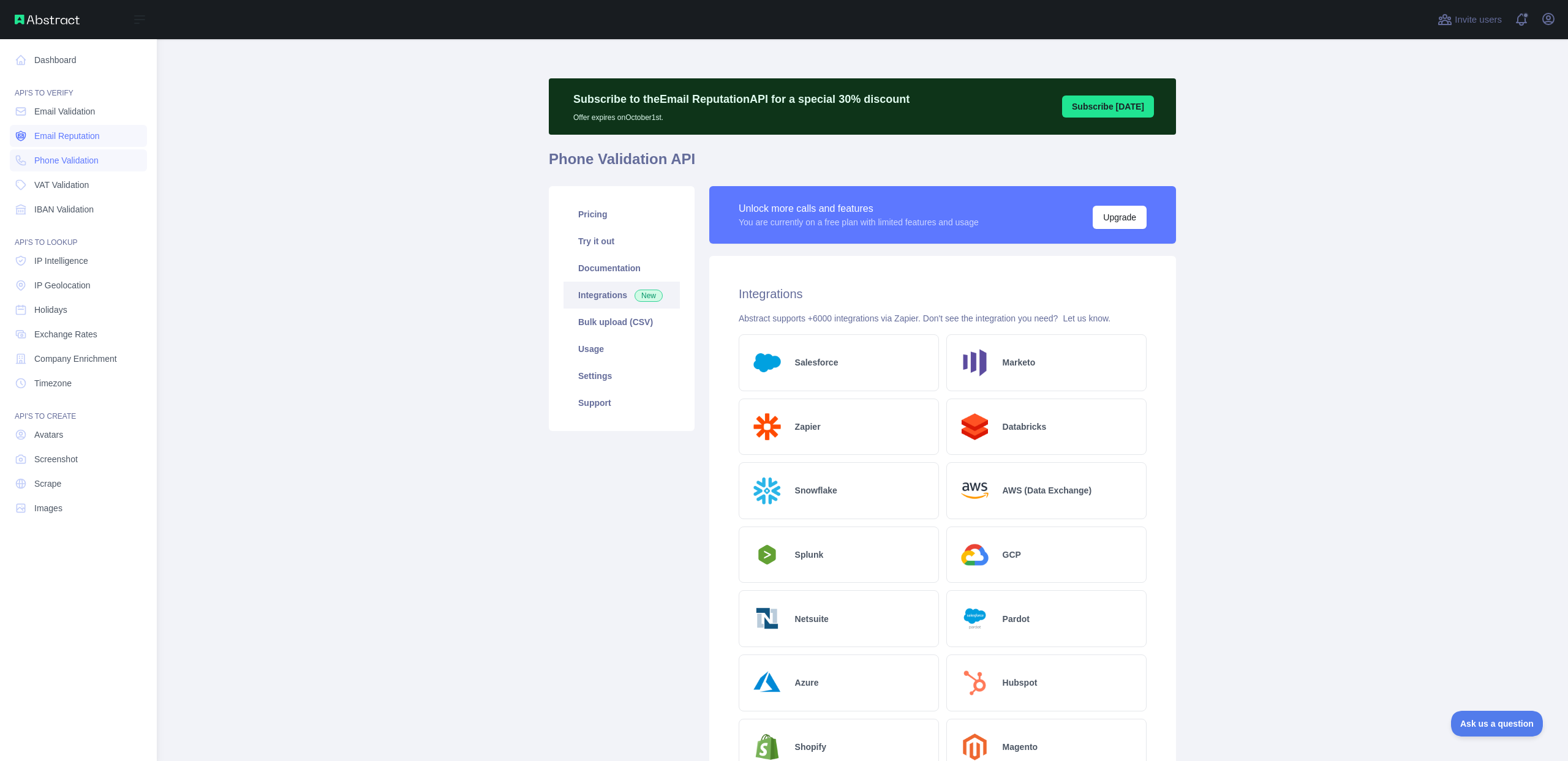
click at [53, 136] on span "Email Reputation" at bounding box center [67, 136] width 66 height 12
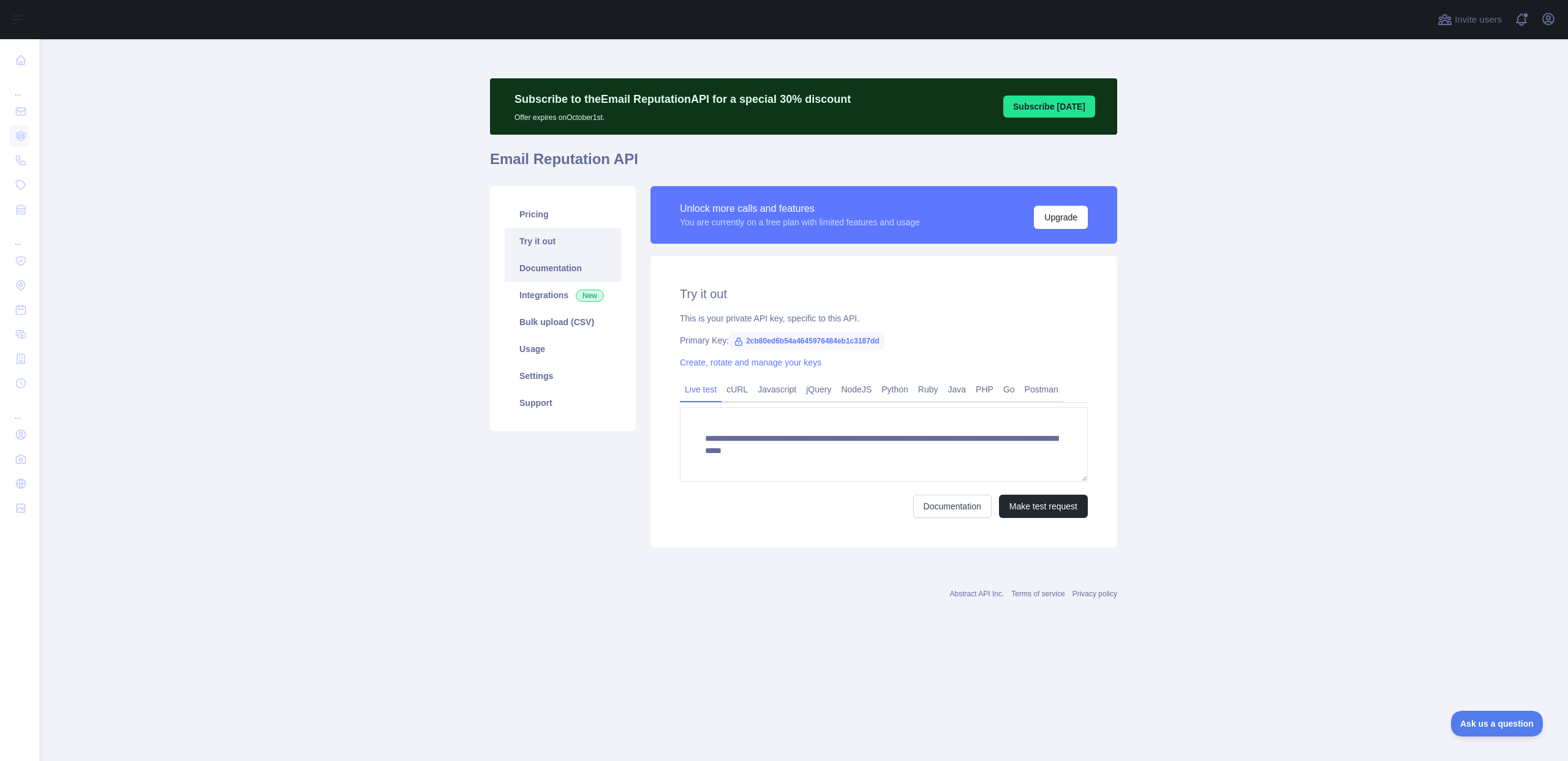
click at [531, 270] on link "Documentation" at bounding box center [562, 268] width 116 height 27
click at [557, 350] on link "Usage" at bounding box center [562, 349] width 116 height 27
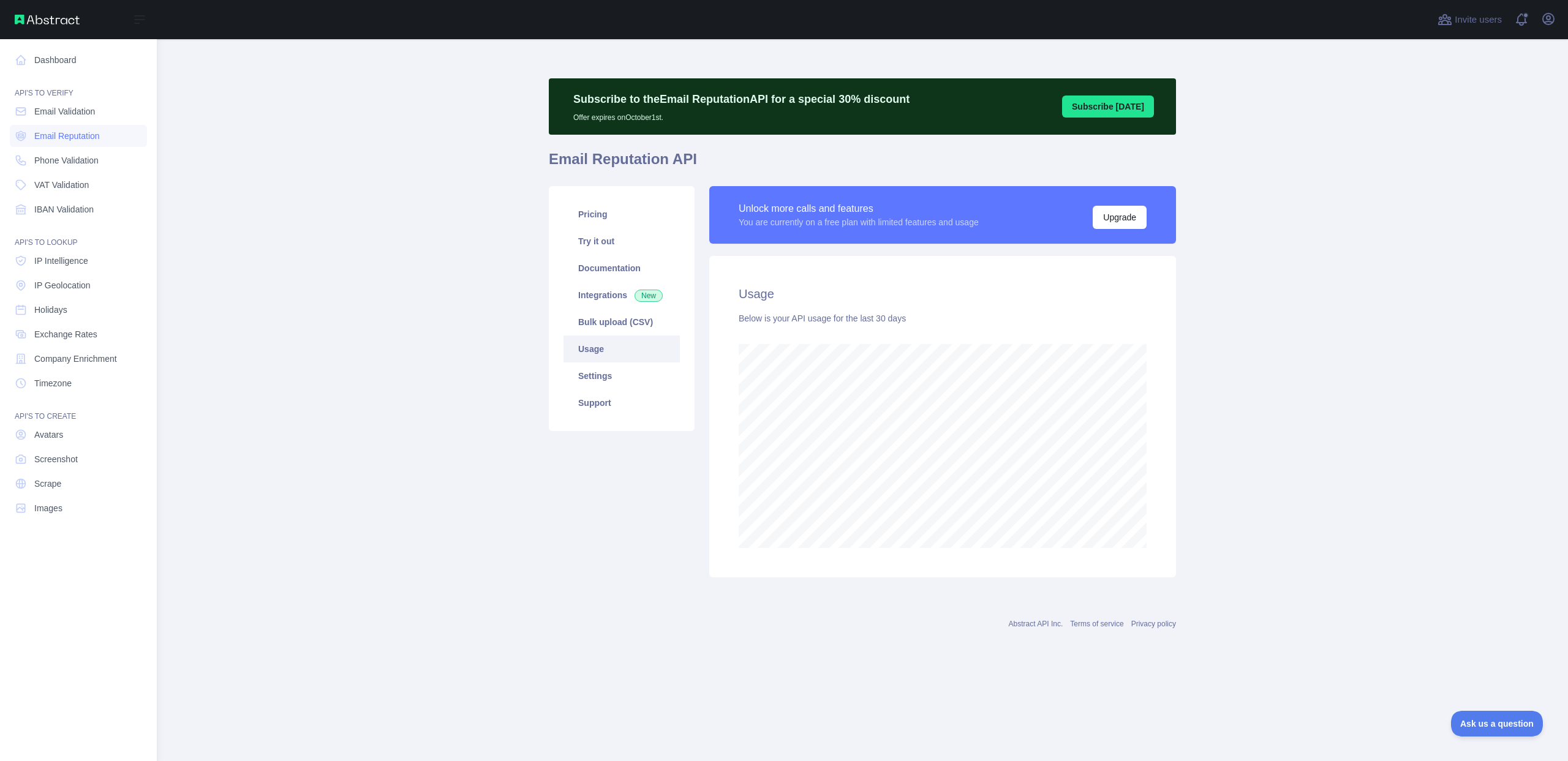
scroll to position [611513, 610983]
click at [25, 66] on link "Dashboard" at bounding box center [78, 60] width 137 height 22
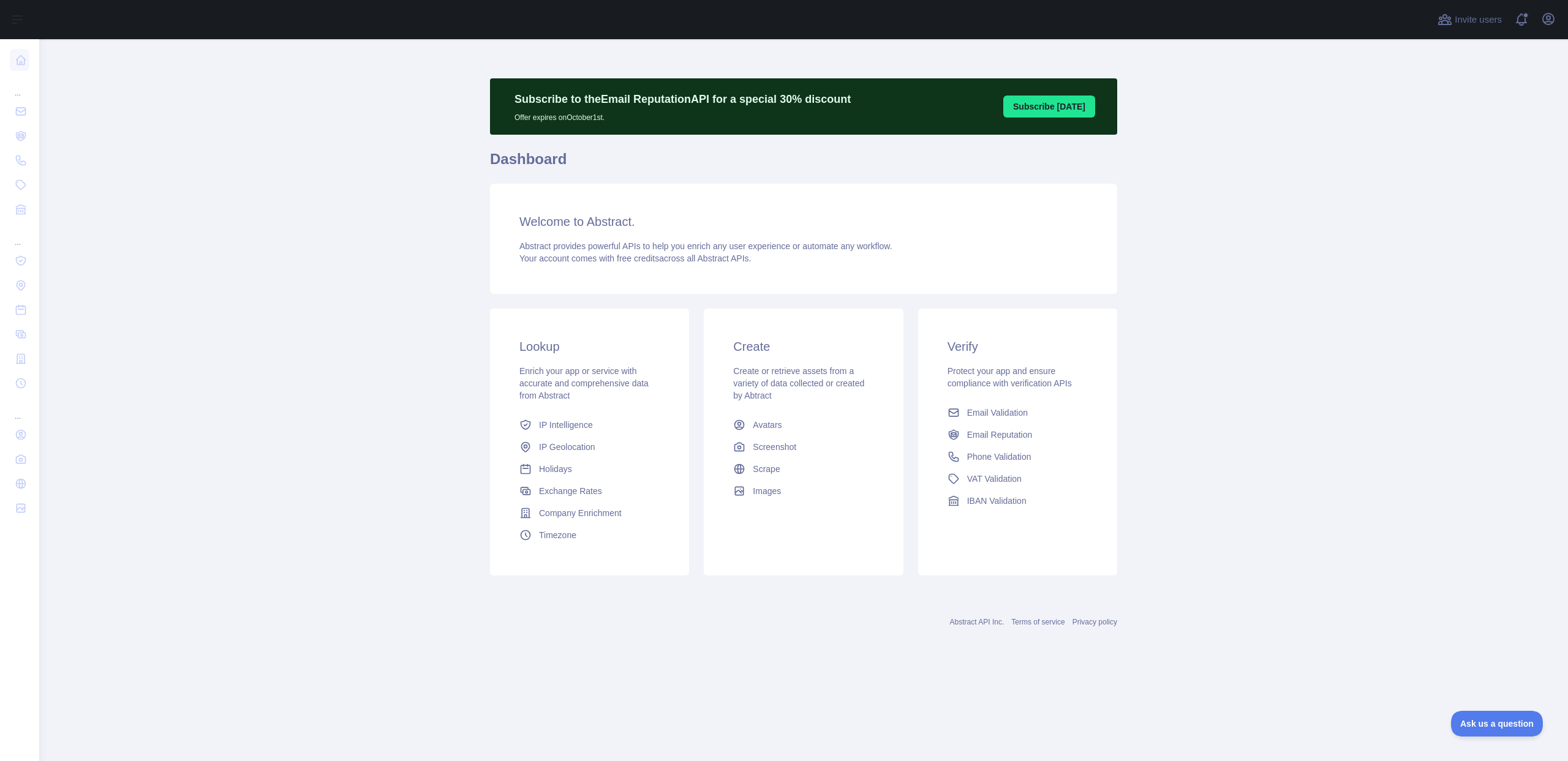
click at [1479, 198] on main "Subscribe to the Email Reputation API for a special 30 % discount Offer expires…" at bounding box center [803, 400] width 1528 height 722
click at [1552, 25] on icon "button" at bounding box center [1548, 19] width 15 height 15
click at [1461, 165] on button "Sign out" at bounding box center [1489, 160] width 137 height 22
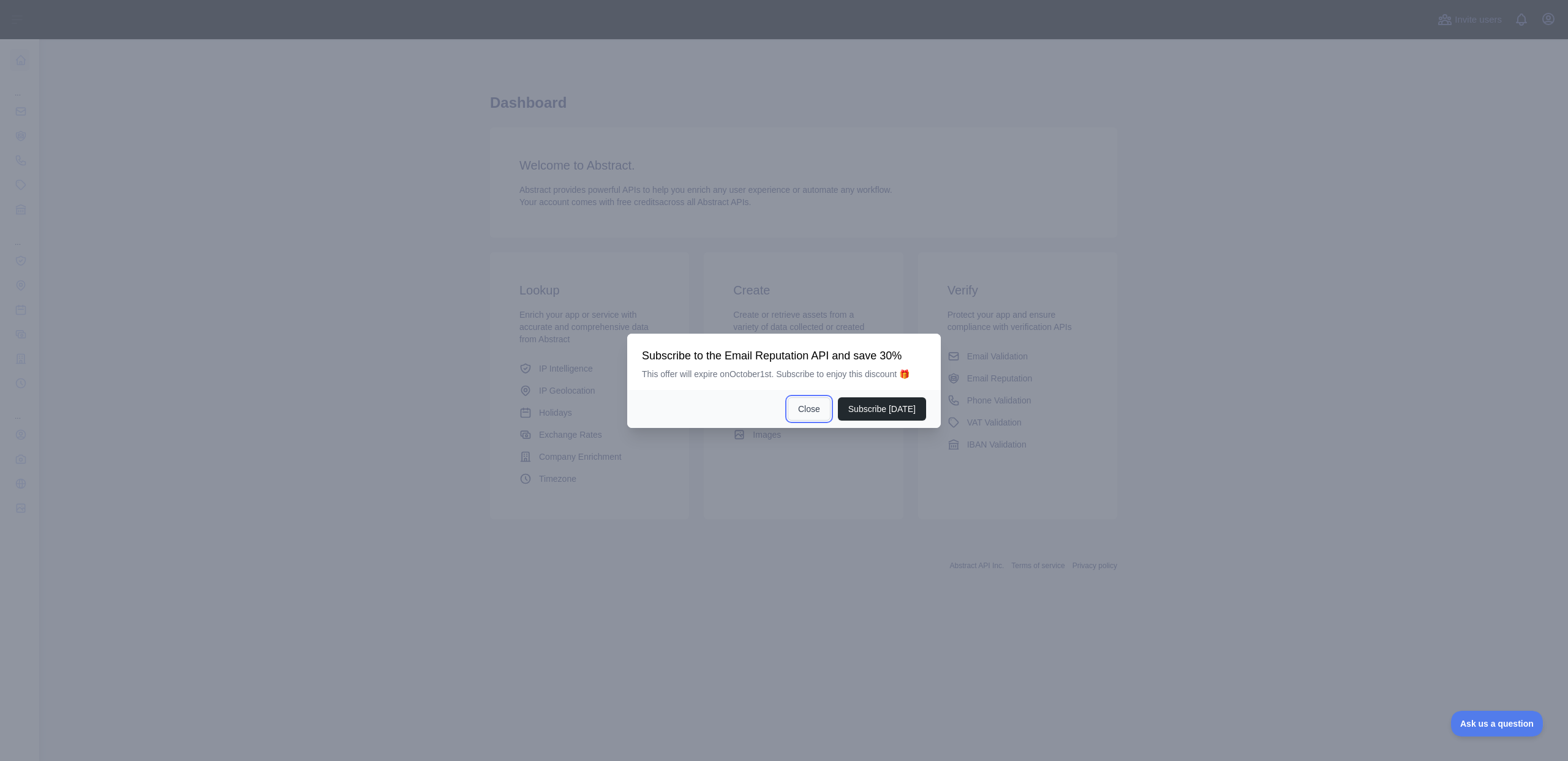
click at [814, 410] on button "Close" at bounding box center [809, 409] width 43 height 23
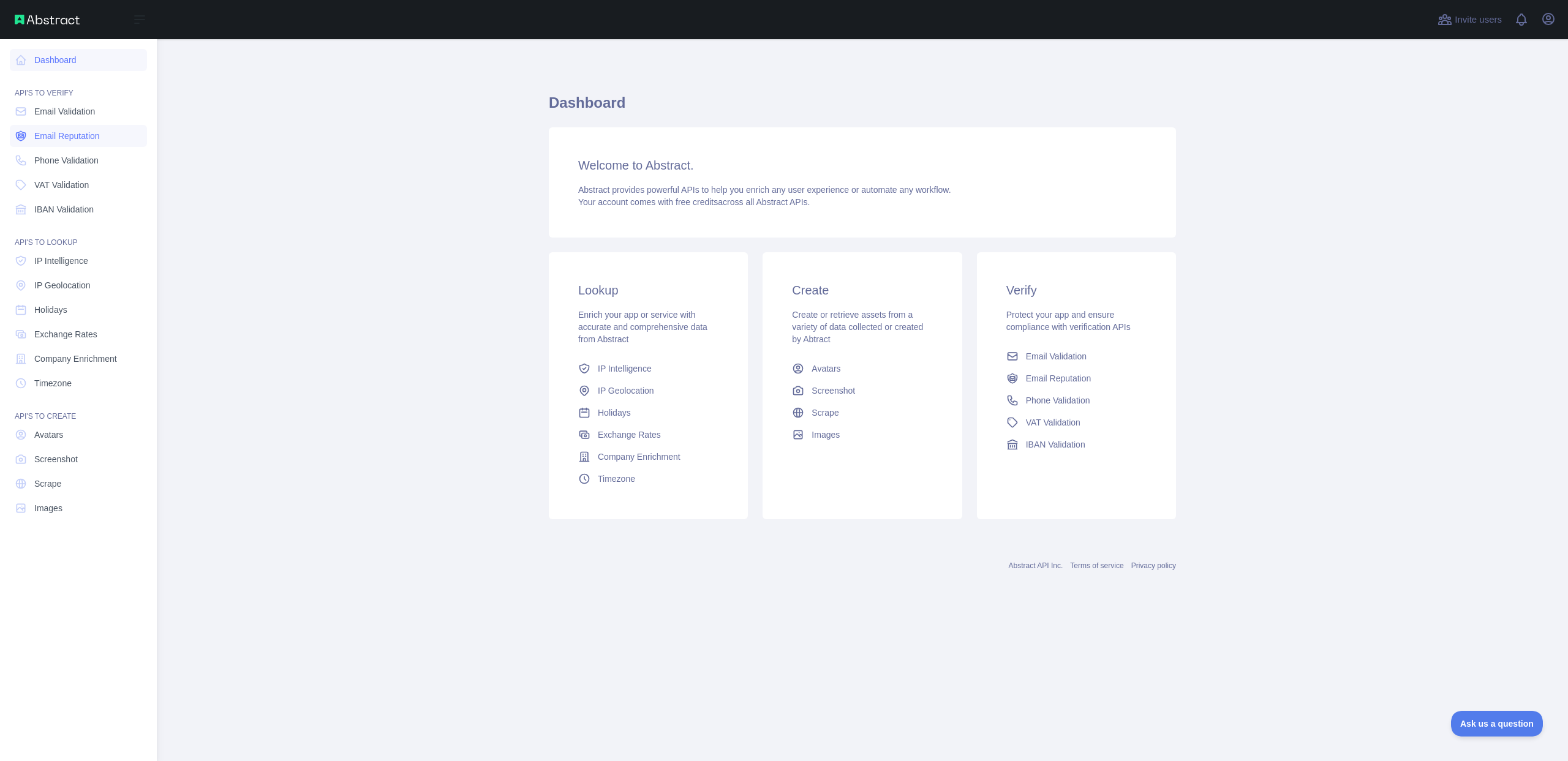
click at [55, 133] on span "Email Reputation" at bounding box center [67, 136] width 66 height 12
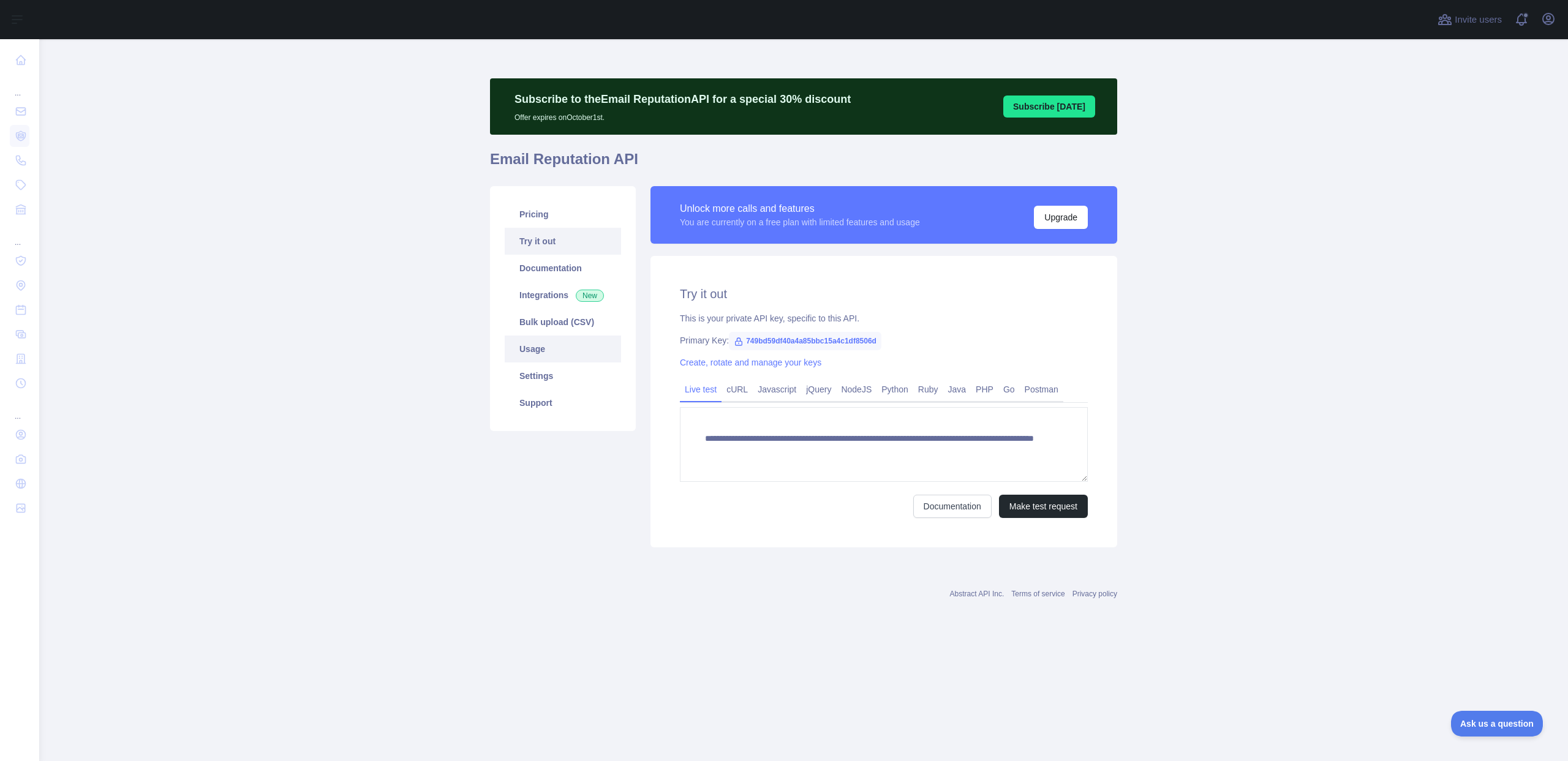
click at [553, 341] on link "Usage" at bounding box center [562, 349] width 116 height 27
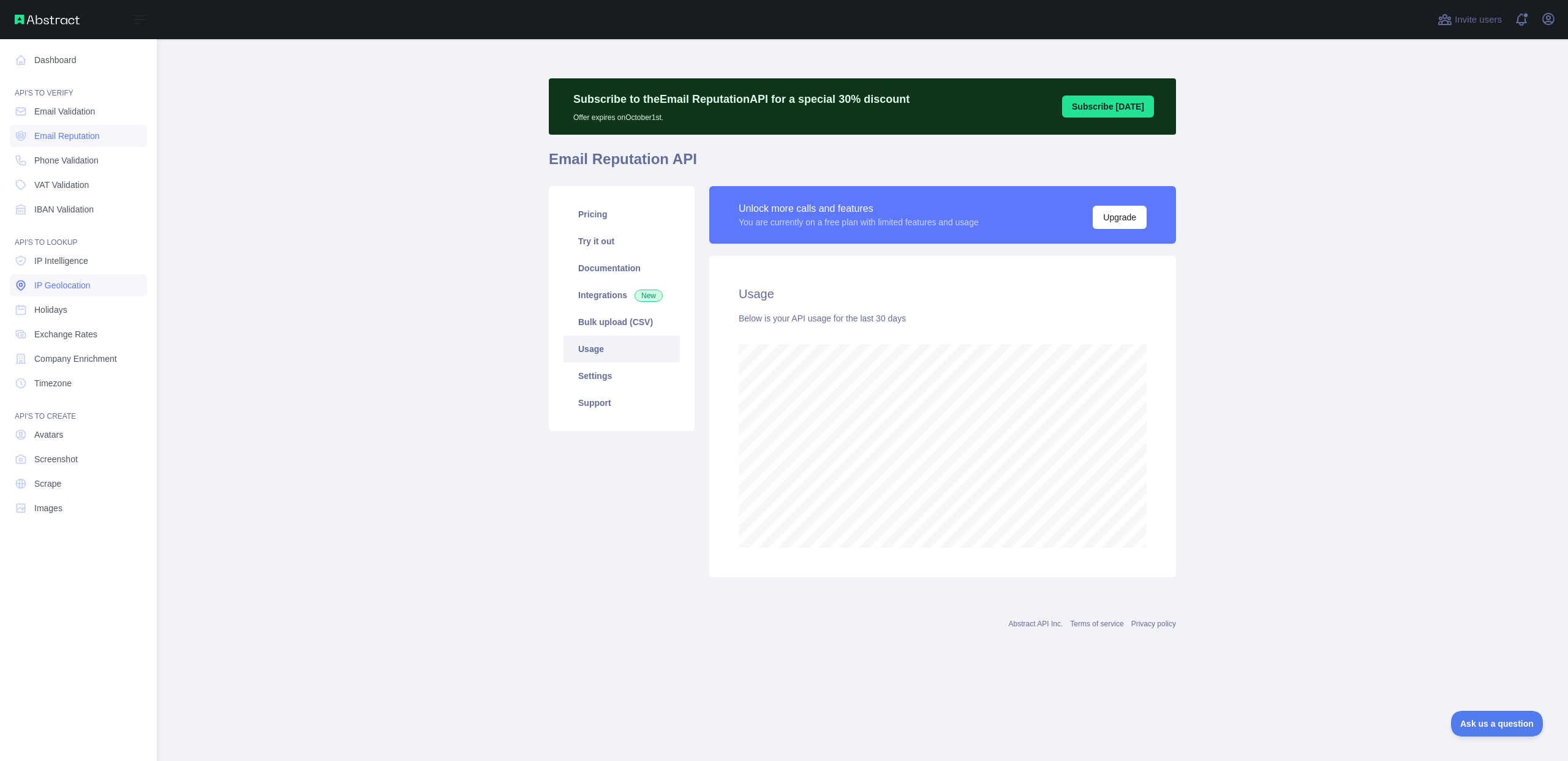
scroll to position [611513, 610983]
click at [53, 264] on span "IP Intelligence" at bounding box center [61, 261] width 54 height 12
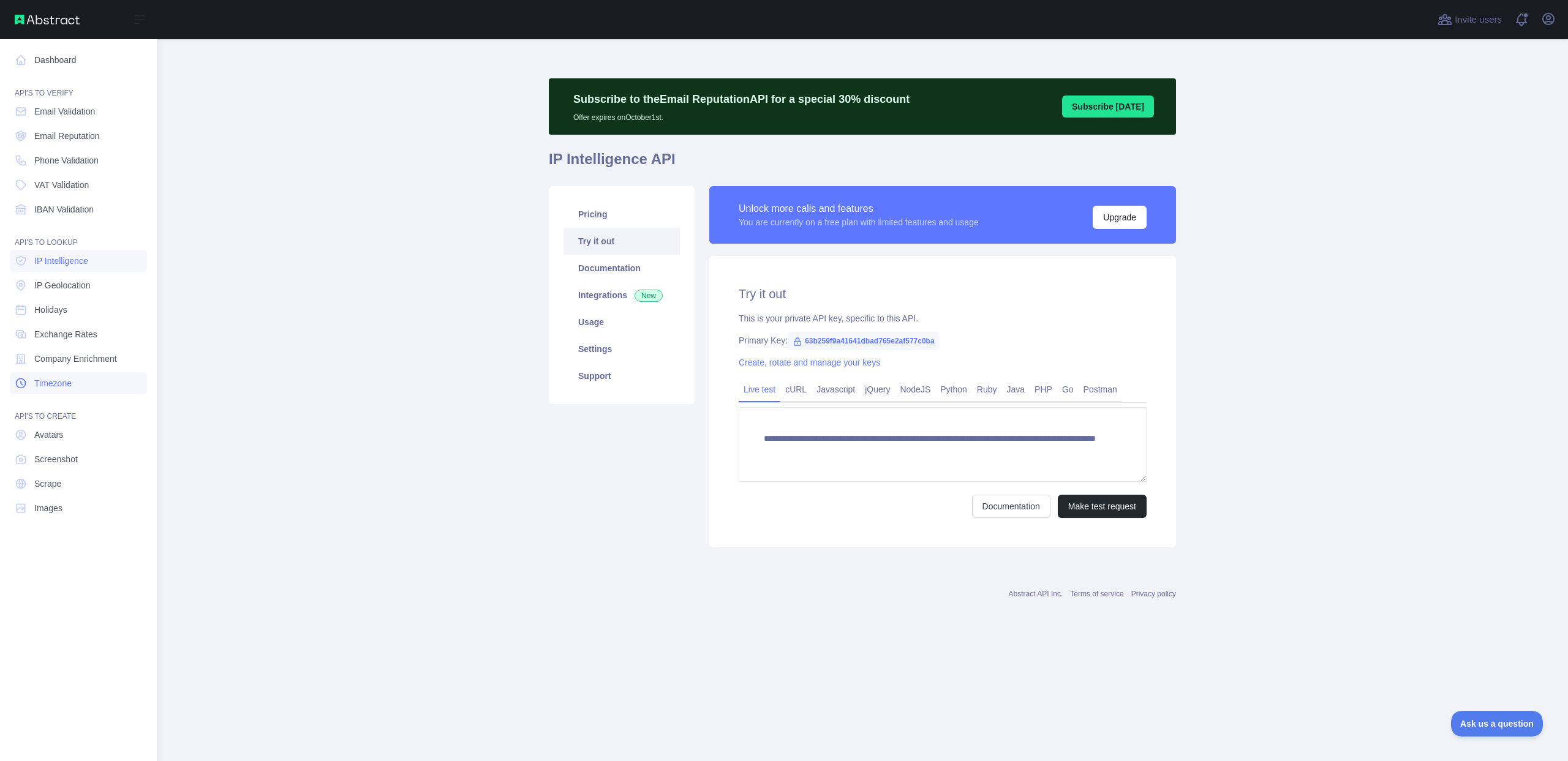
click at [66, 377] on span "Timezone" at bounding box center [53, 383] width 38 height 12
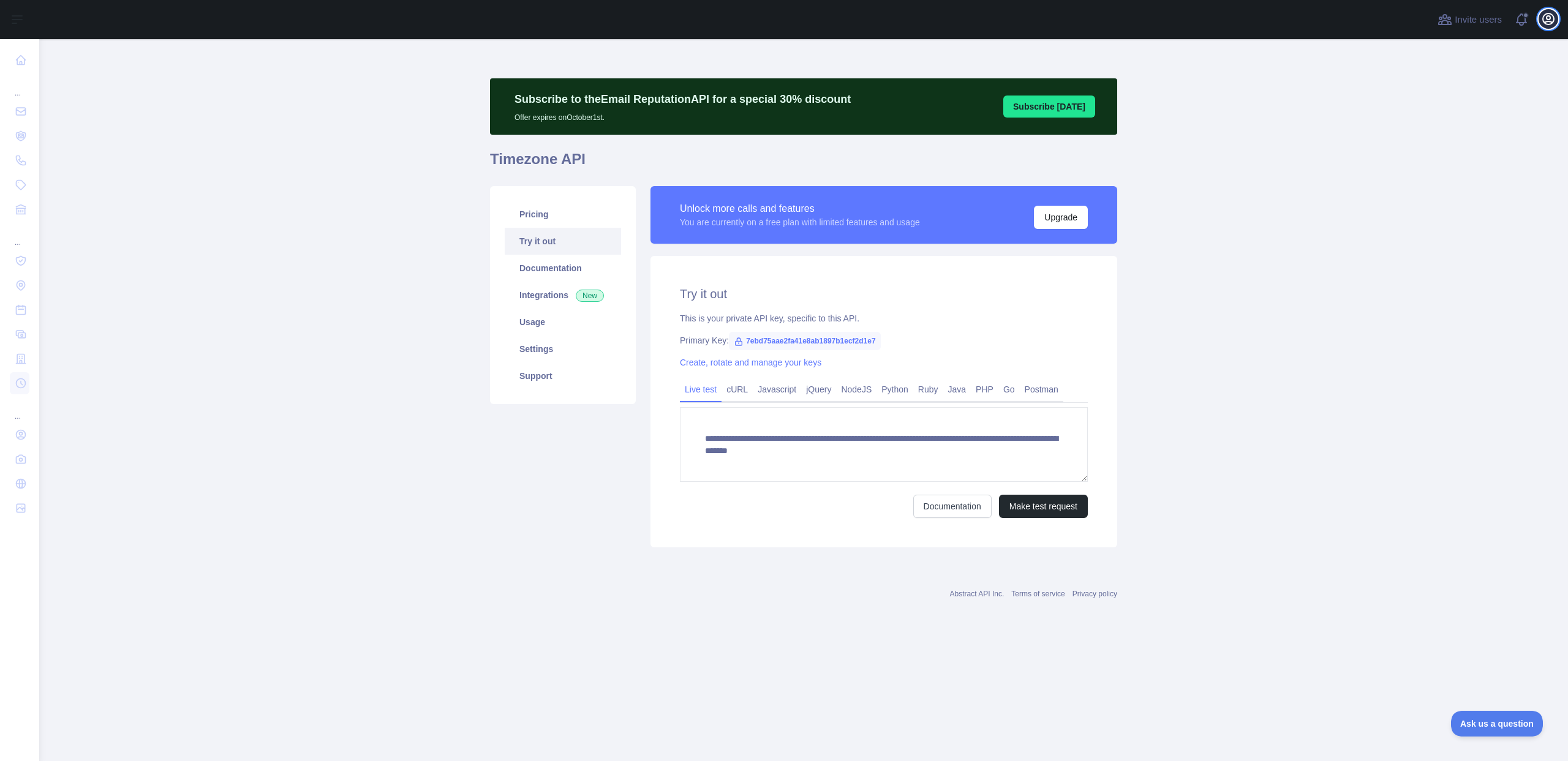
click at [1554, 23] on icon "button" at bounding box center [1548, 19] width 15 height 15
click at [1469, 162] on button "Sign out" at bounding box center [1489, 160] width 137 height 22
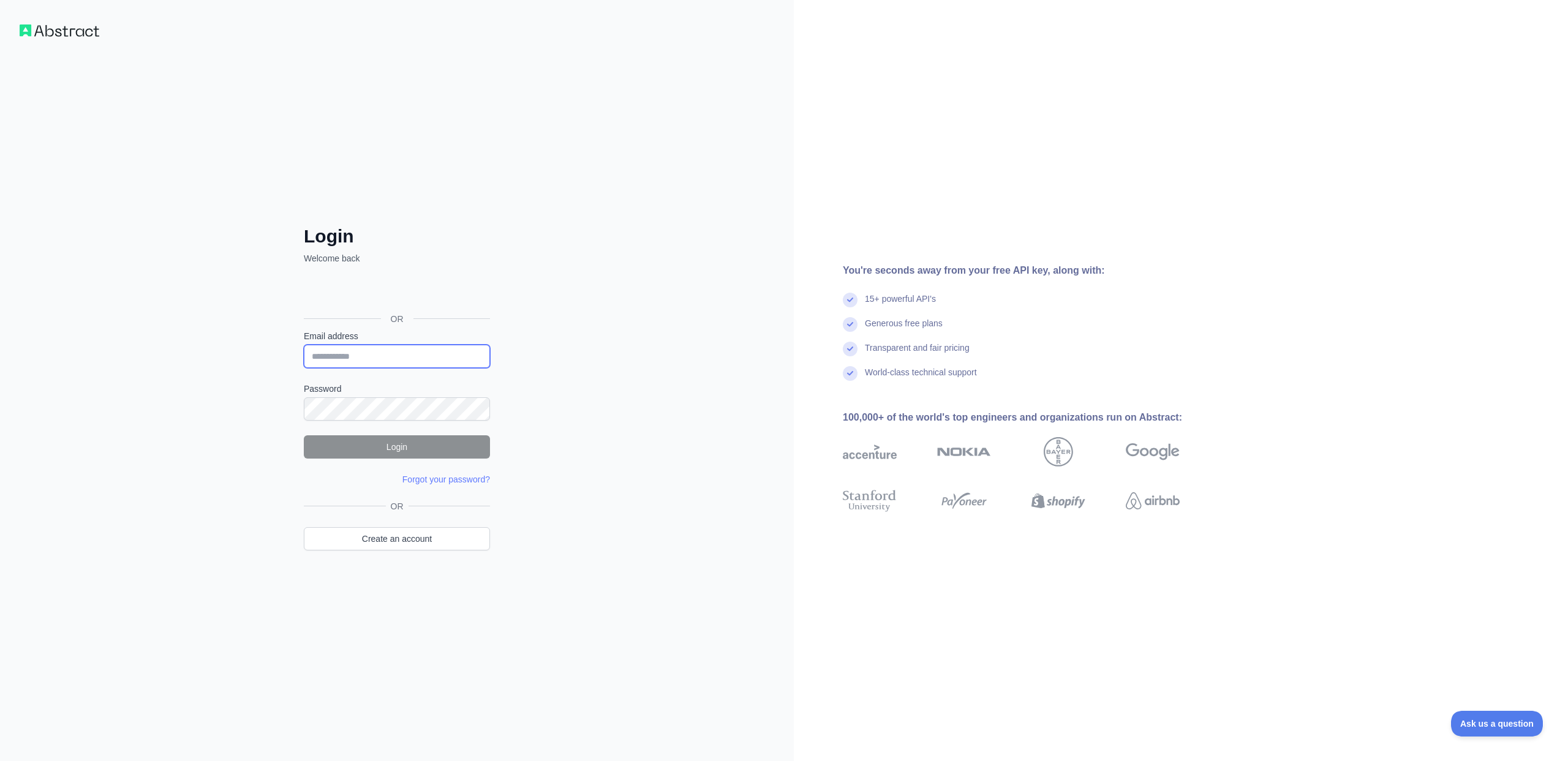
click at [394, 349] on input "Email address" at bounding box center [397, 356] width 186 height 23
type input "**********"
click at [408, 459] on form "Email address Password Login Forgot your password? Please try again We've sent …" at bounding box center [397, 408] width 186 height 156
click at [424, 475] on link "Forgot your password?" at bounding box center [446, 479] width 88 height 10
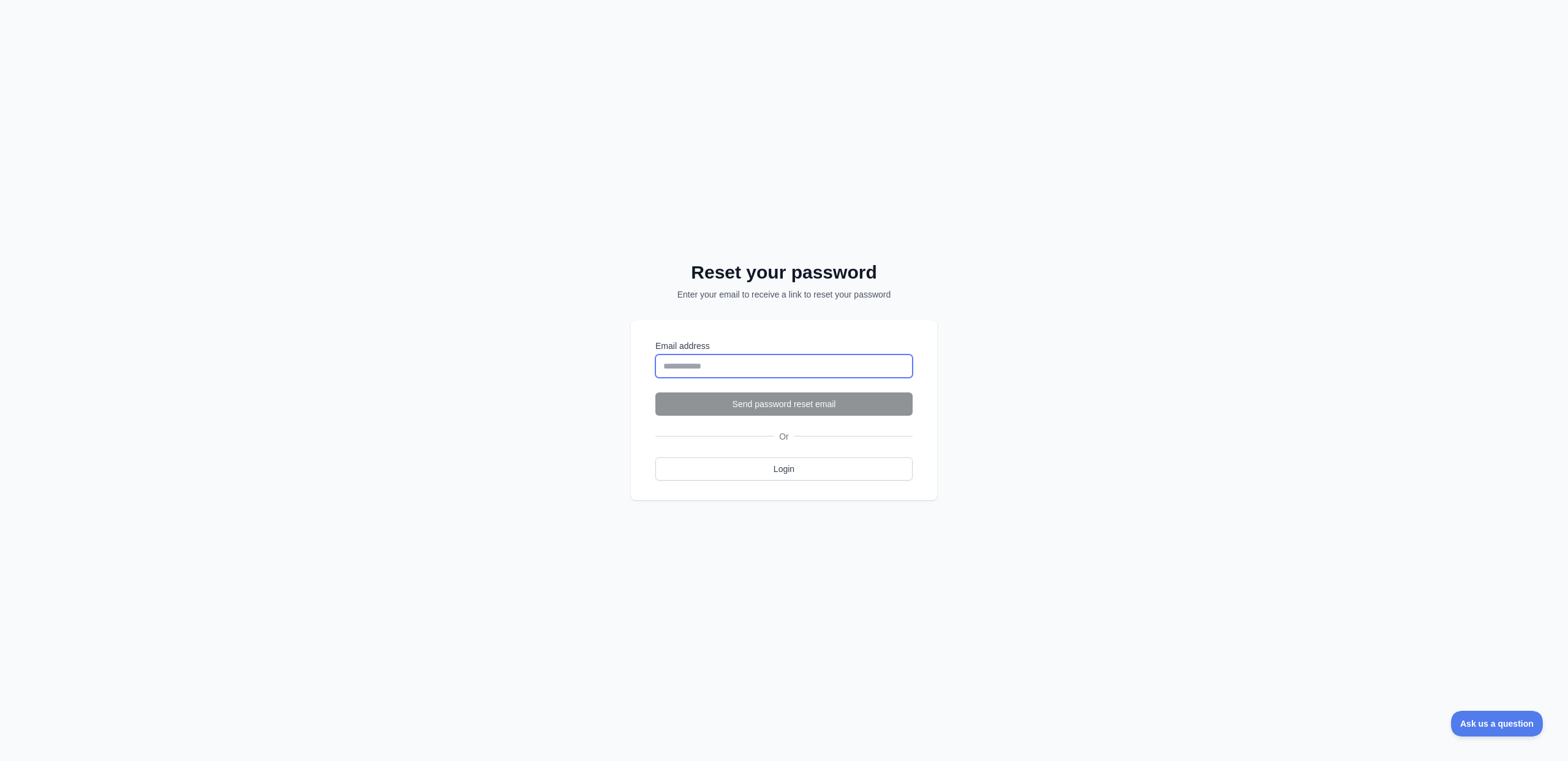
click at [731, 375] on input "Email address" at bounding box center [784, 366] width 258 height 23
type input "**********"
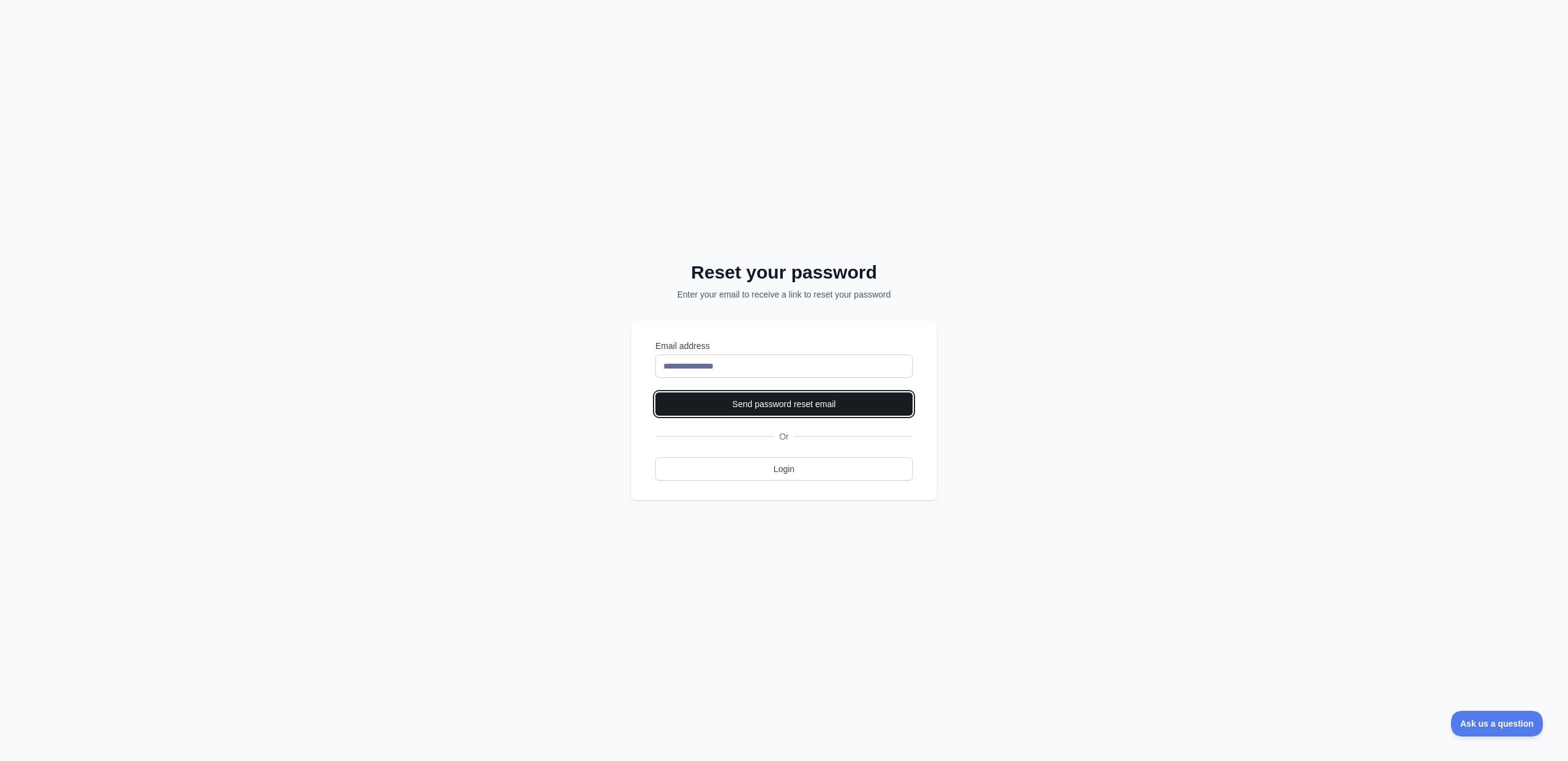
click at [795, 405] on button "Send password reset email" at bounding box center [784, 404] width 258 height 23
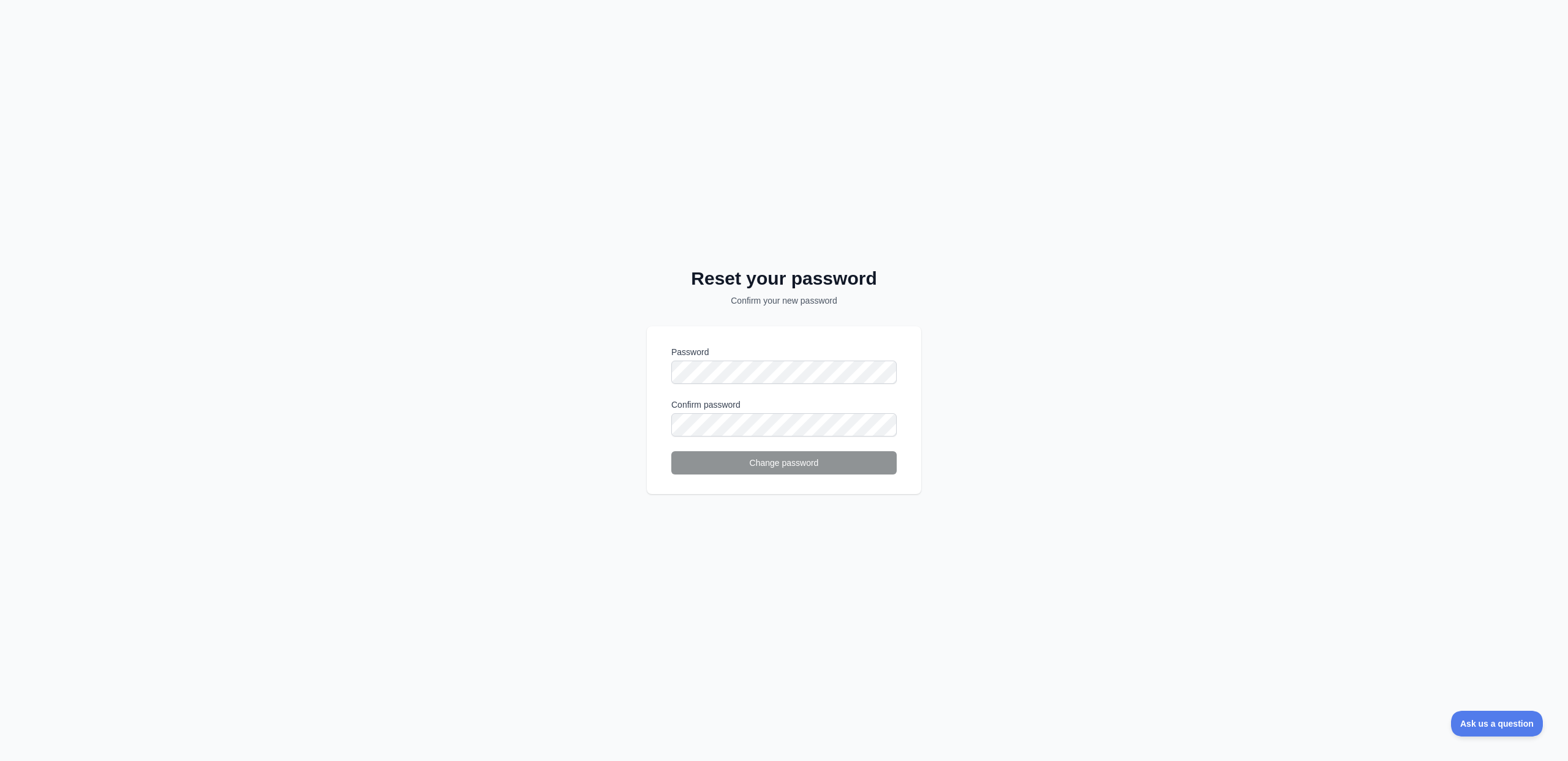
click at [634, 297] on div "Reset your password Confirm your new password Password Confirm password Change …" at bounding box center [784, 380] width 1568 height 761
click at [775, 457] on button "Change password" at bounding box center [784, 463] width 225 height 23
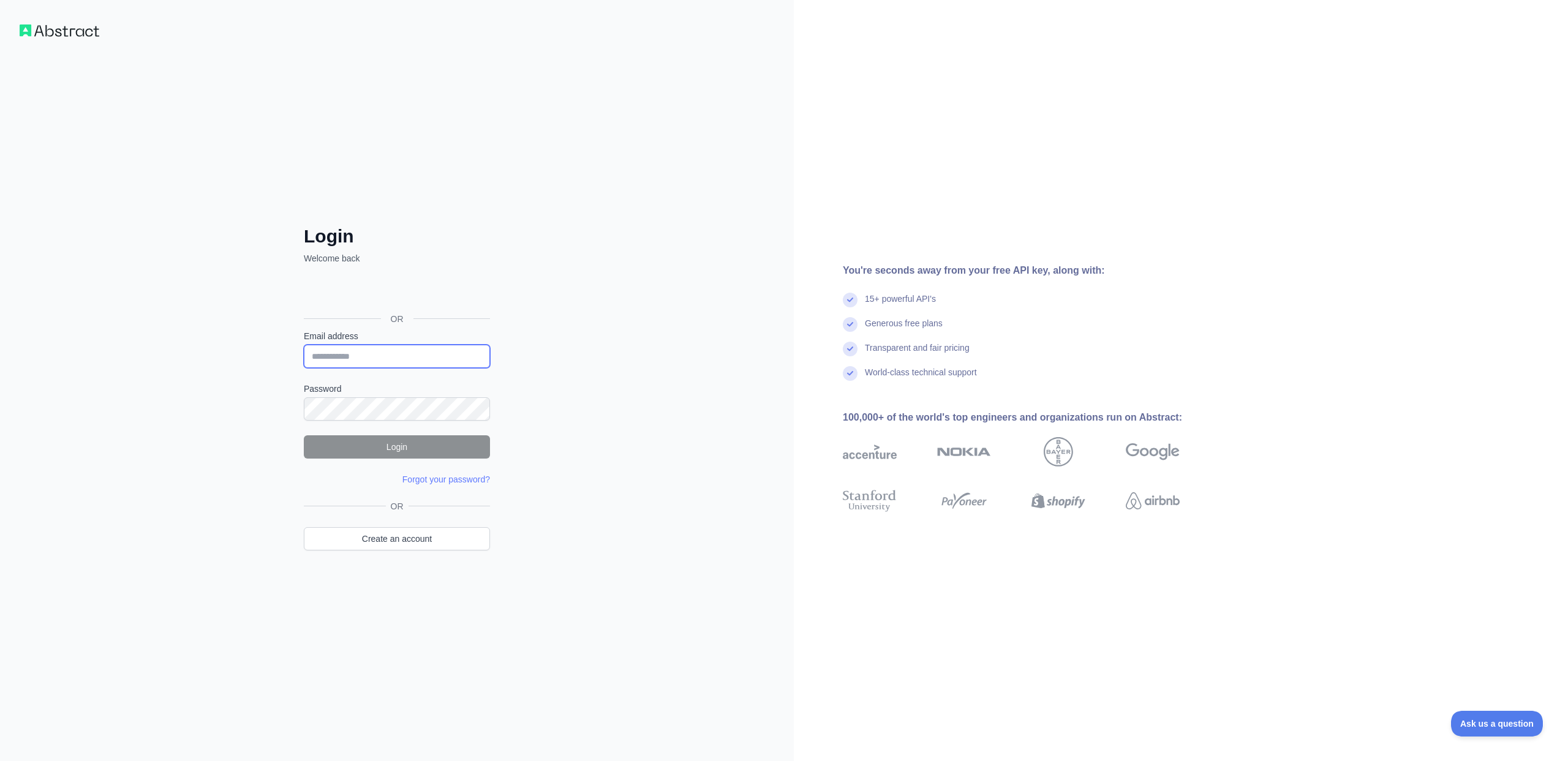
type input "**********"
click at [405, 441] on button "Login" at bounding box center [397, 447] width 186 height 23
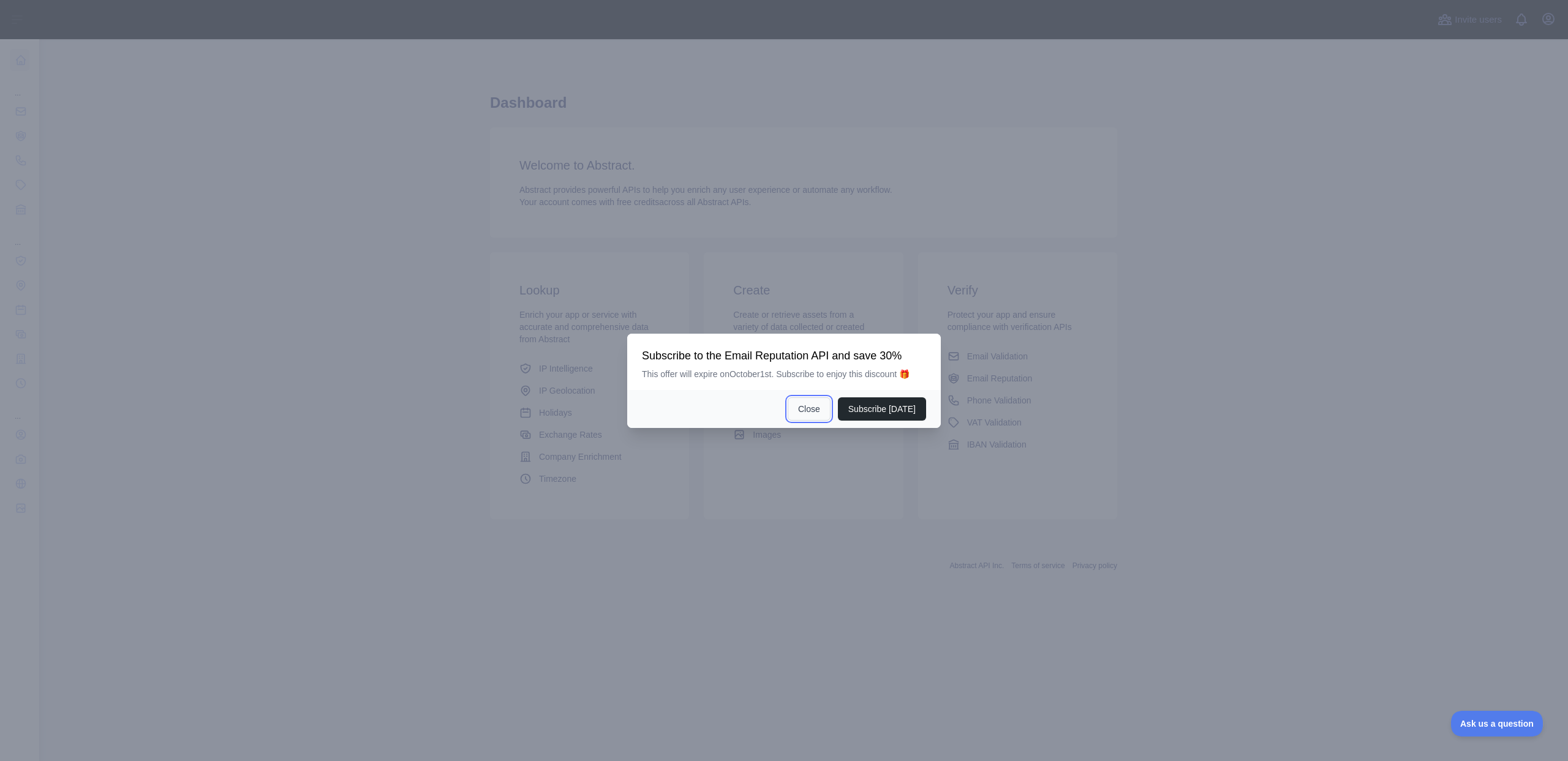
click at [793, 412] on button "Close" at bounding box center [809, 409] width 43 height 23
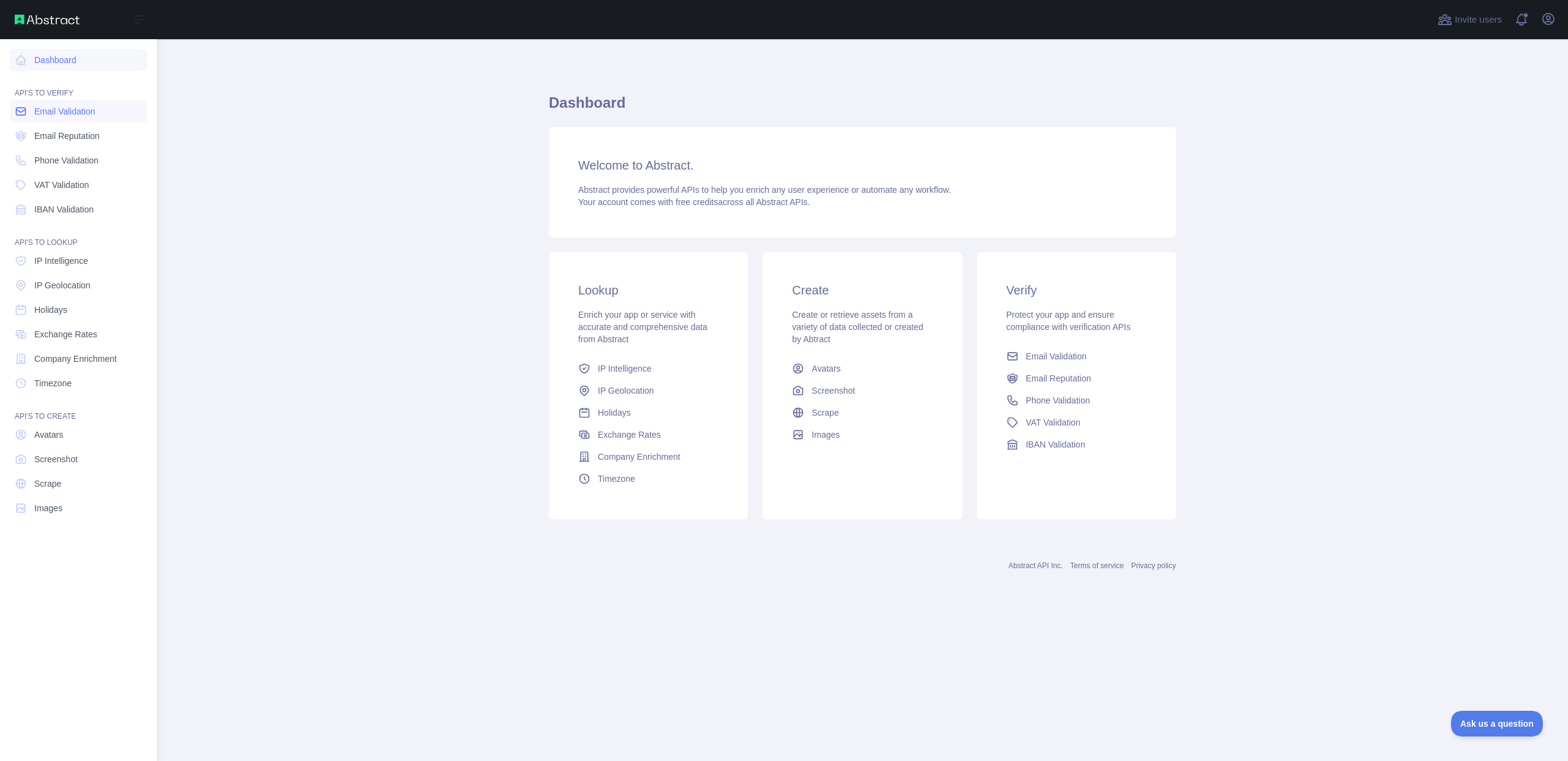
click at [44, 109] on span "Email Validation" at bounding box center [64, 111] width 60 height 12
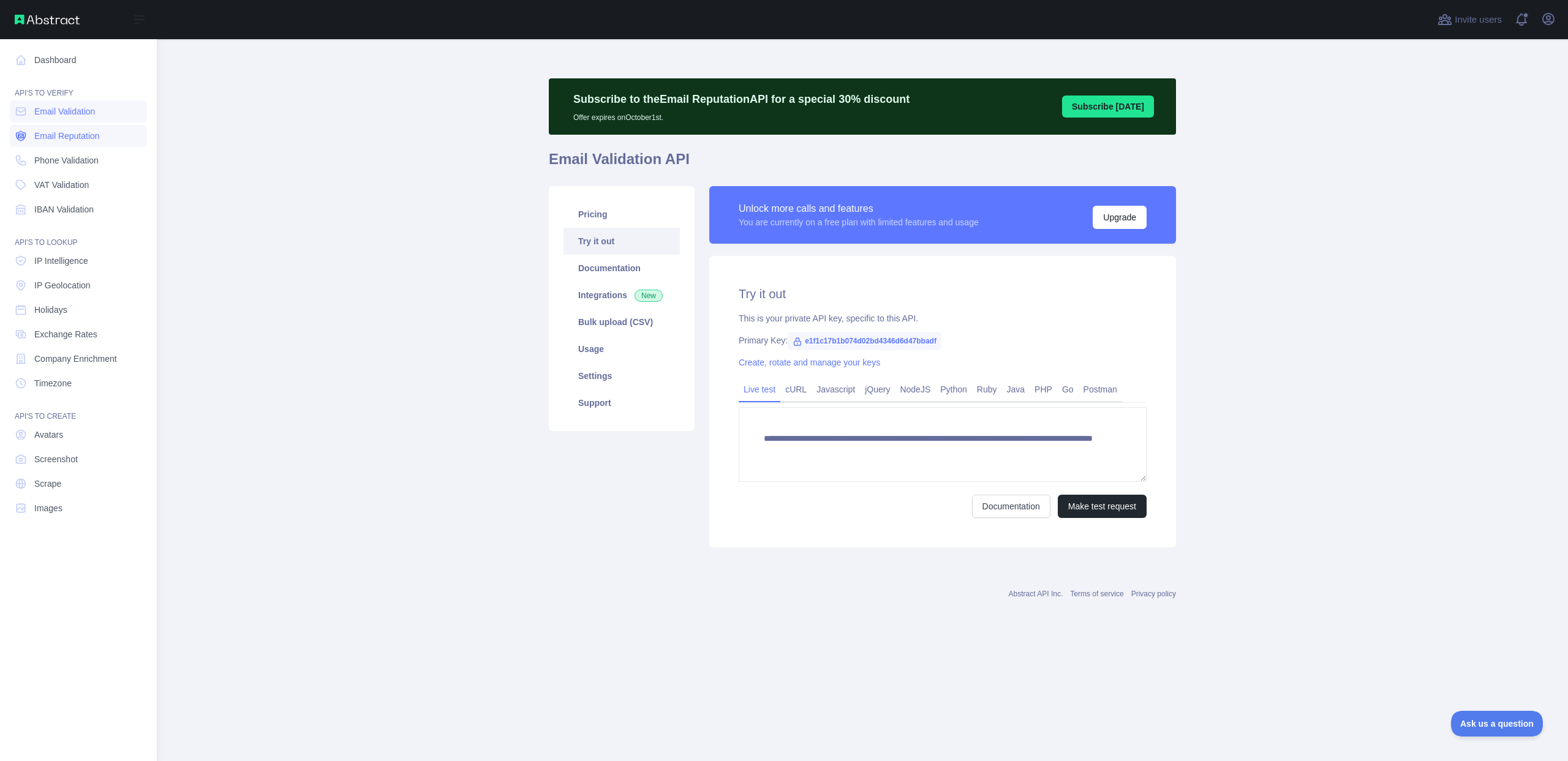
click at [50, 134] on span "Email Reputation" at bounding box center [67, 136] width 66 height 12
click at [56, 166] on span "Phone Validation" at bounding box center [66, 160] width 64 height 12
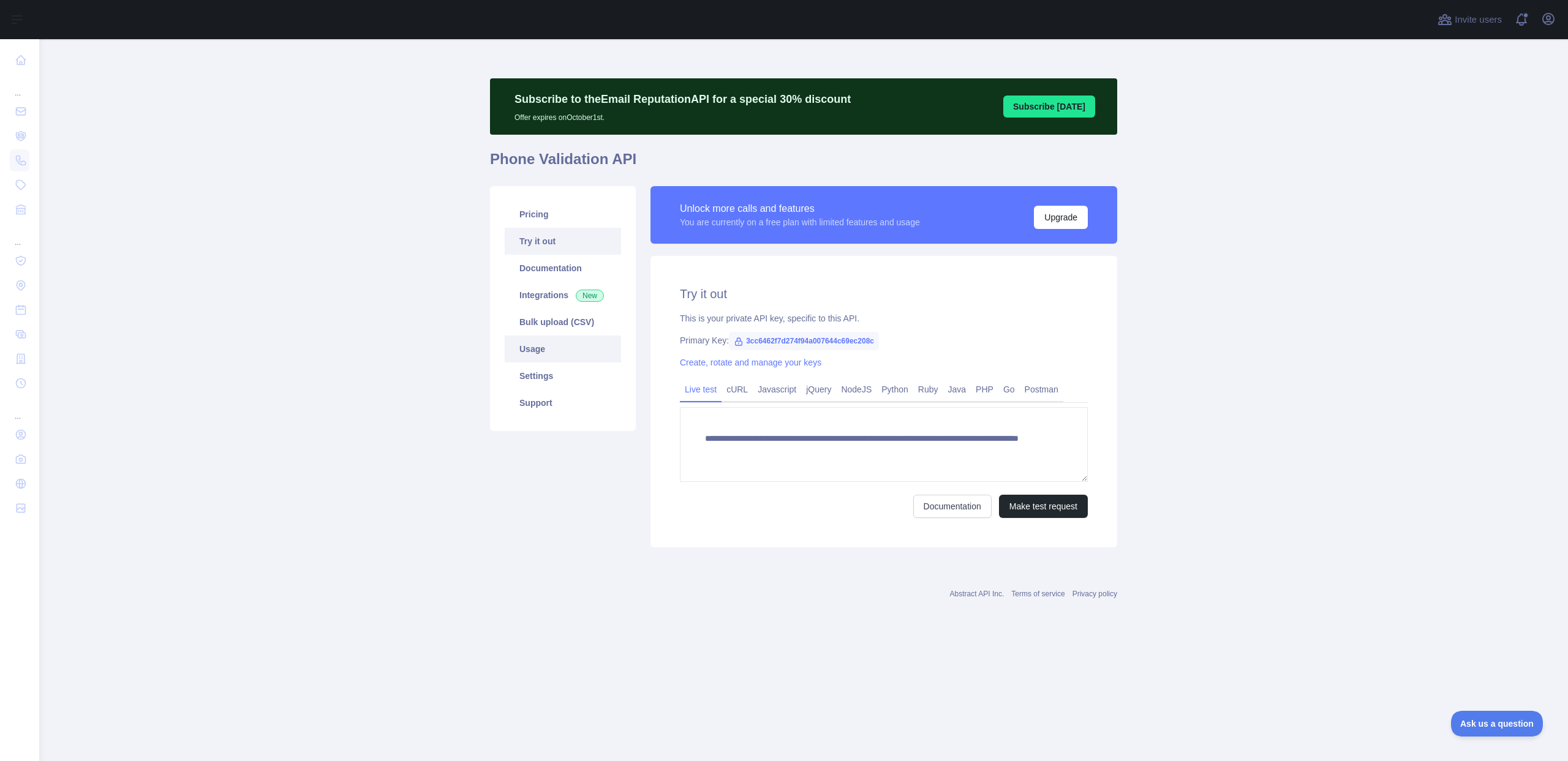
click at [524, 356] on link "Usage" at bounding box center [562, 349] width 116 height 27
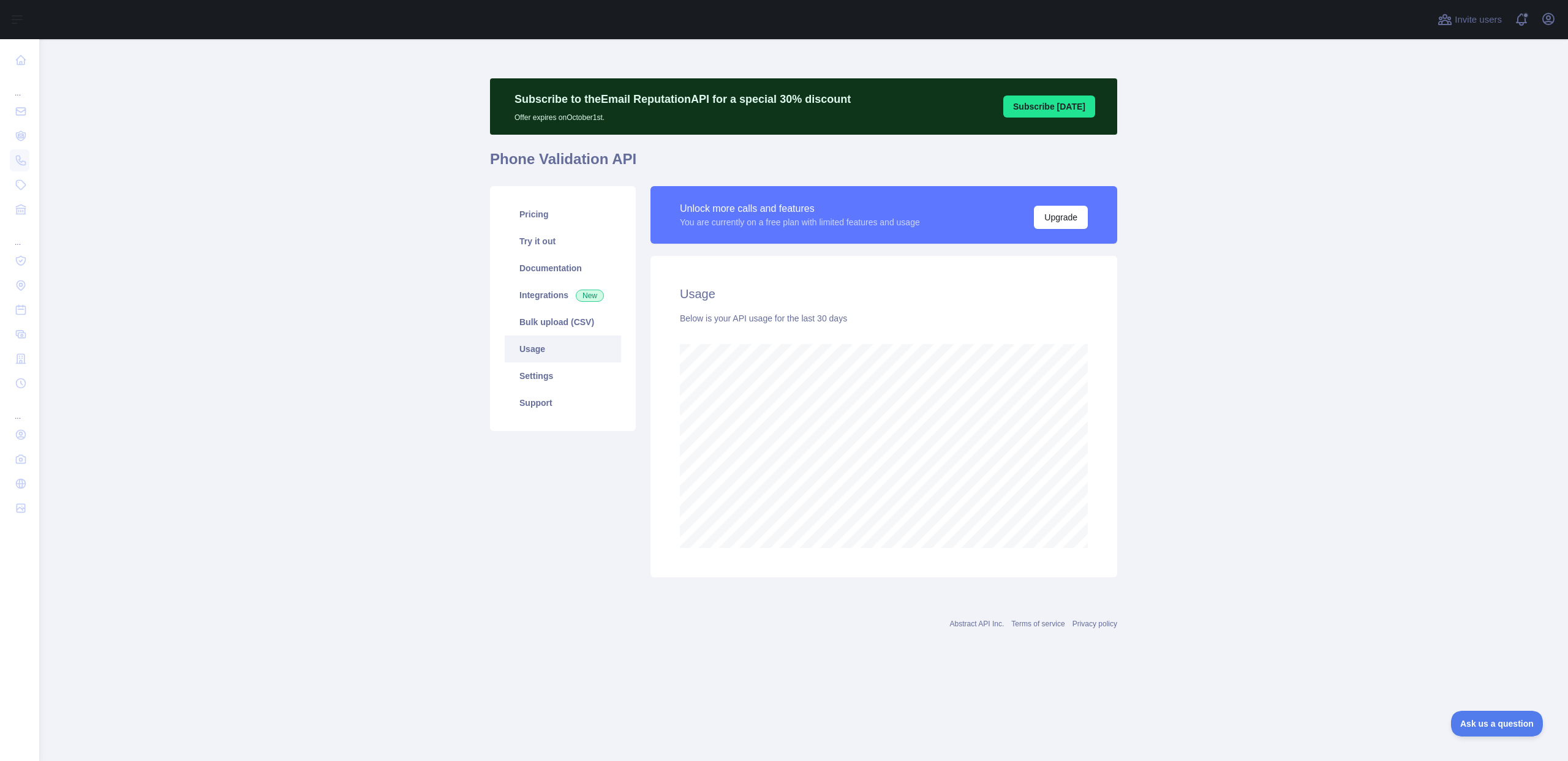
scroll to position [722, 1528]
click at [534, 326] on link "Bulk upload (CSV)" at bounding box center [562, 322] width 116 height 27
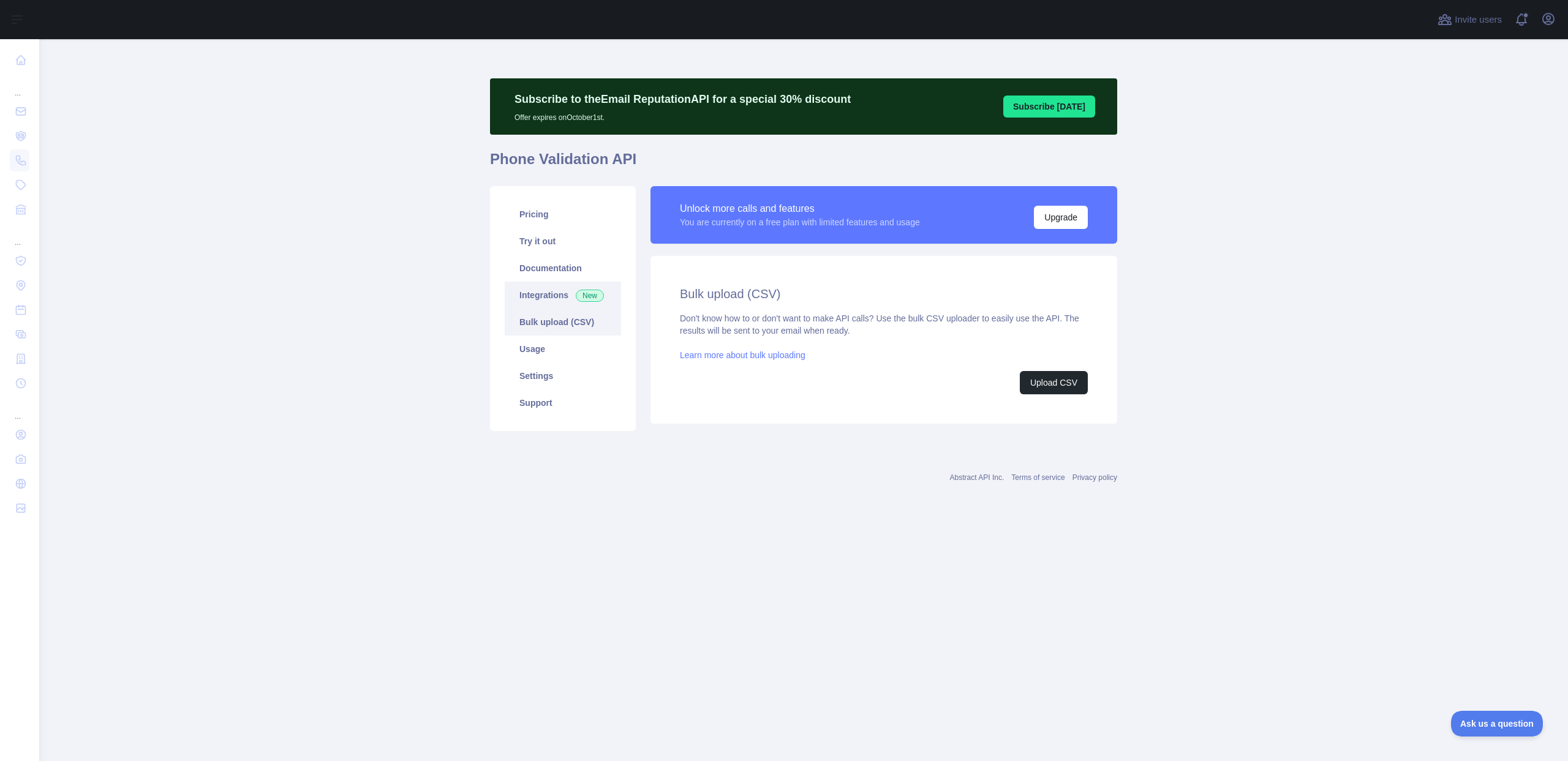
click at [538, 285] on link "Integrations New" at bounding box center [562, 295] width 116 height 27
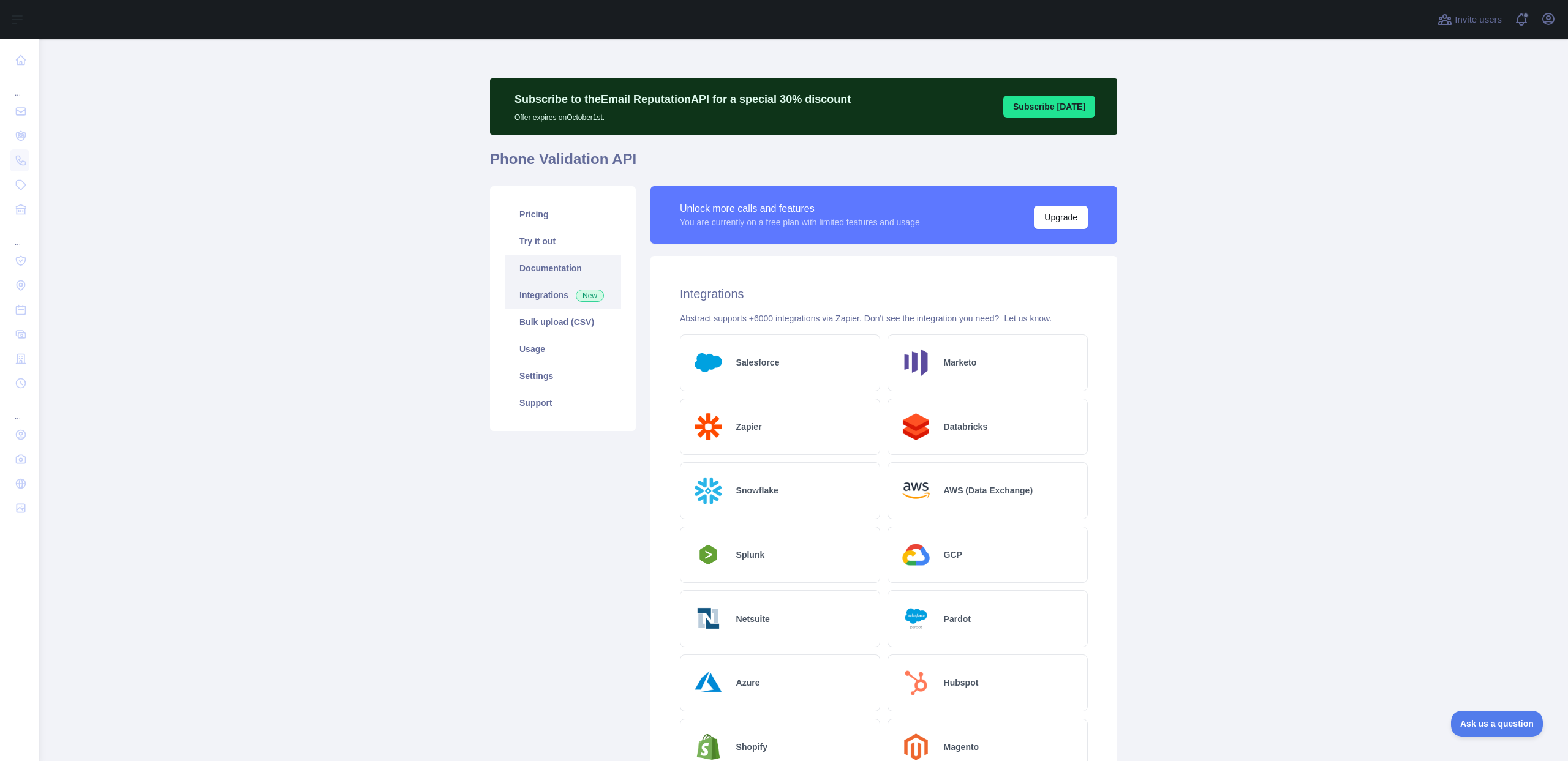
click at [540, 263] on link "Documentation" at bounding box center [562, 268] width 116 height 27
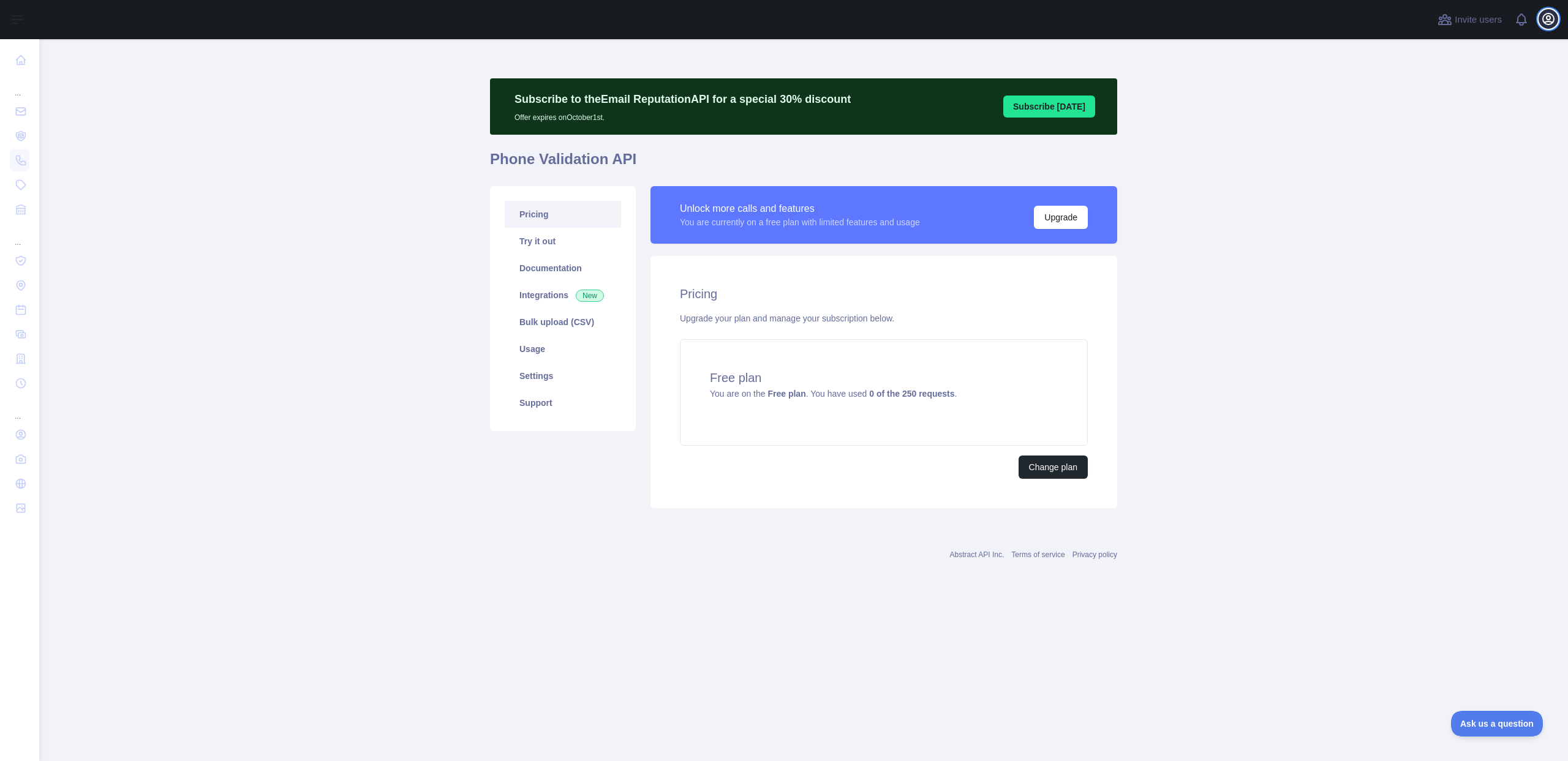
click at [1552, 25] on icon "button" at bounding box center [1548, 19] width 15 height 15
click at [1469, 158] on button "Sign out" at bounding box center [1489, 160] width 137 height 22
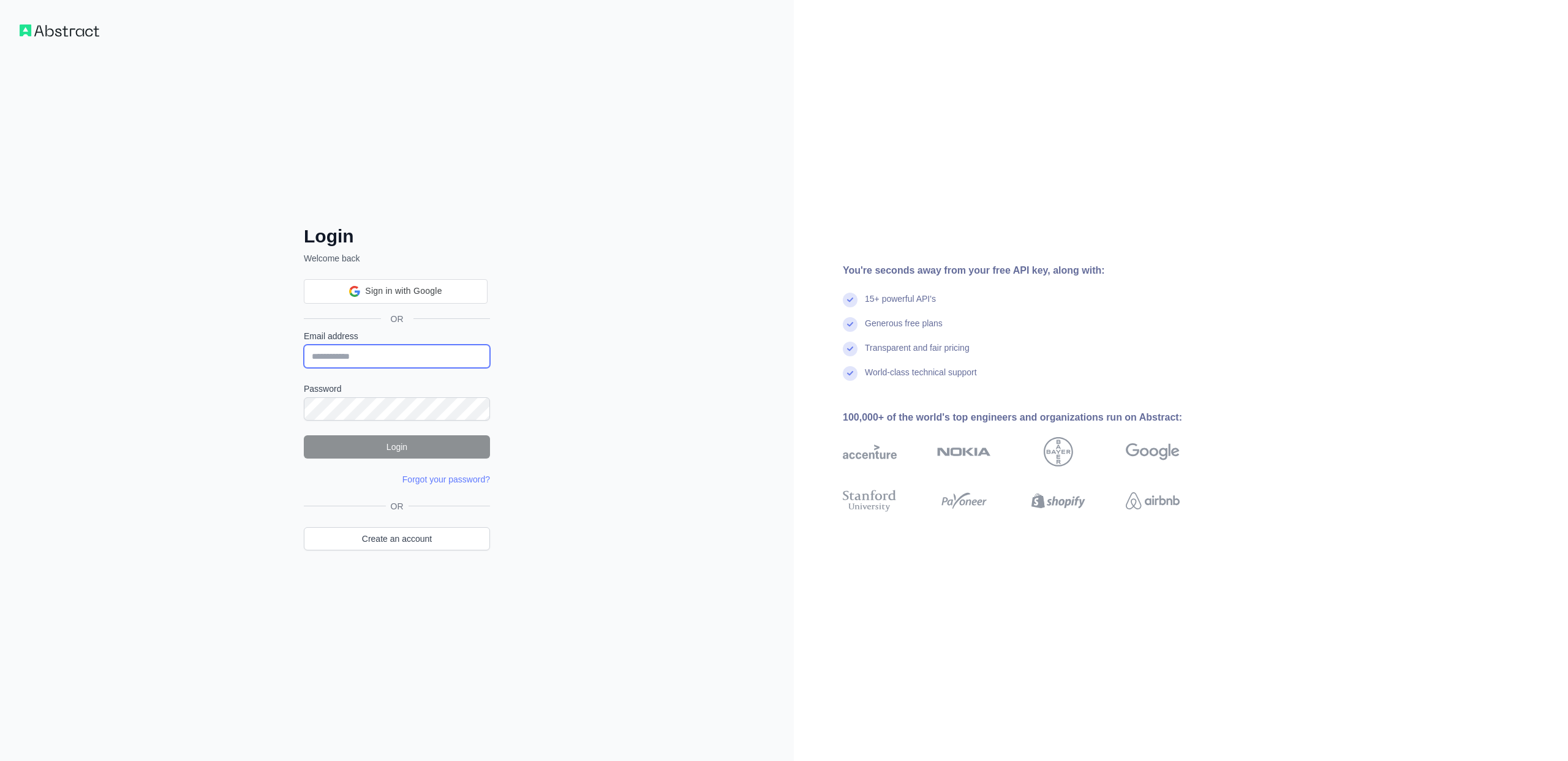
type input "**********"
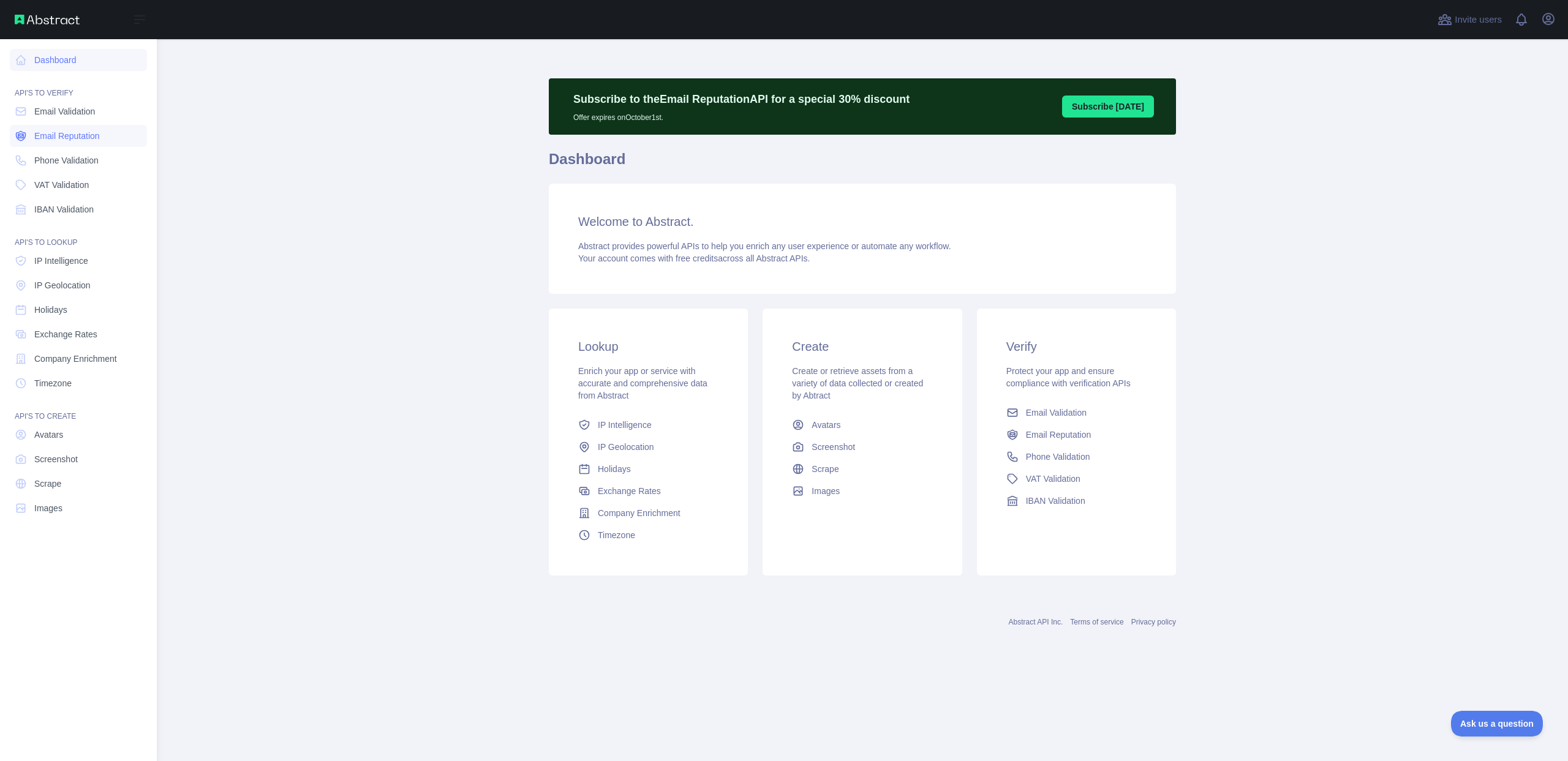
click at [53, 135] on span "Email Reputation" at bounding box center [67, 136] width 66 height 12
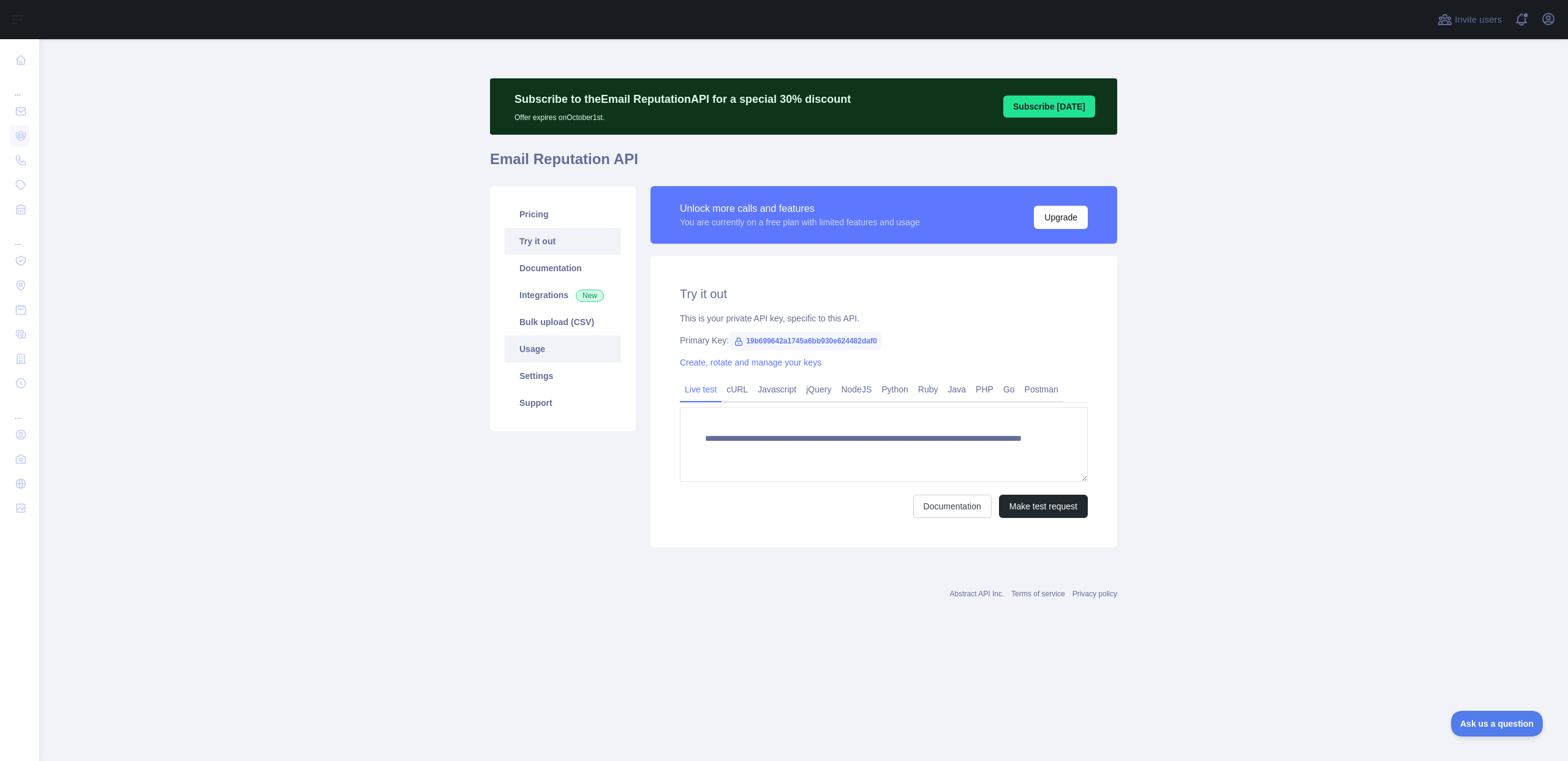
click at [563, 351] on link "Usage" at bounding box center [562, 349] width 116 height 27
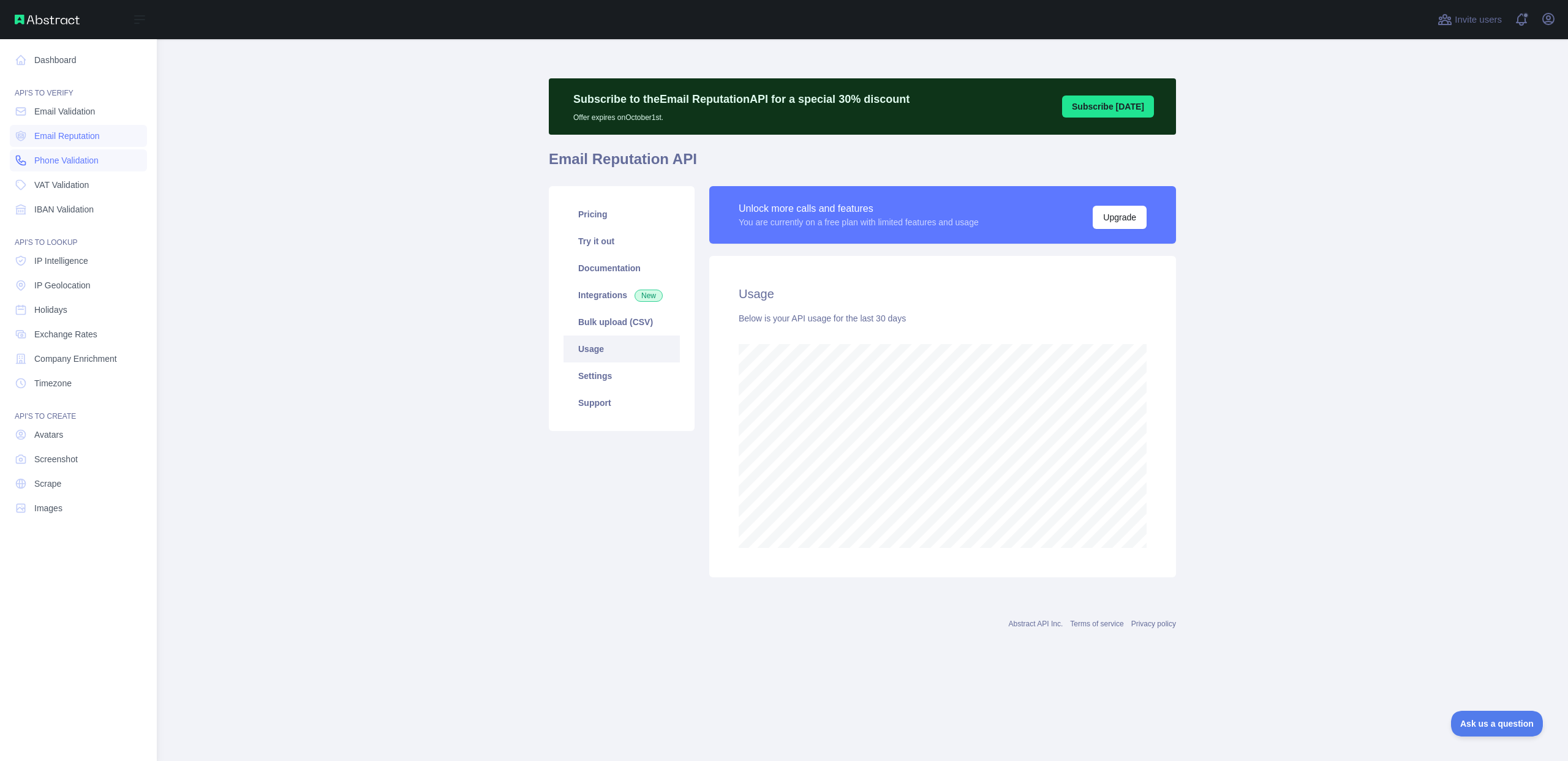
scroll to position [611513, 610983]
click at [46, 158] on span "Phone Validation" at bounding box center [66, 160] width 64 height 12
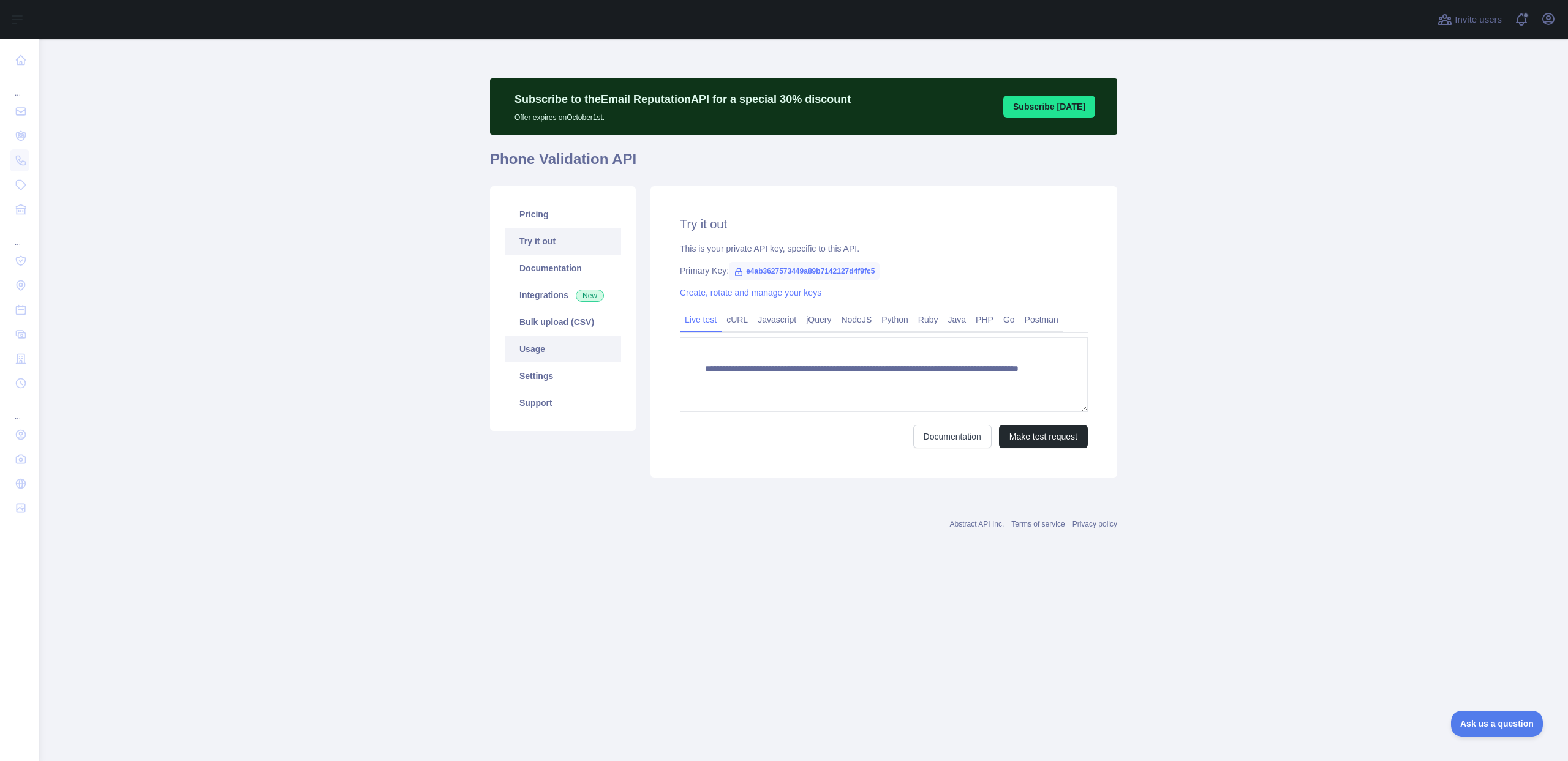
click at [541, 342] on link "Usage" at bounding box center [562, 349] width 116 height 27
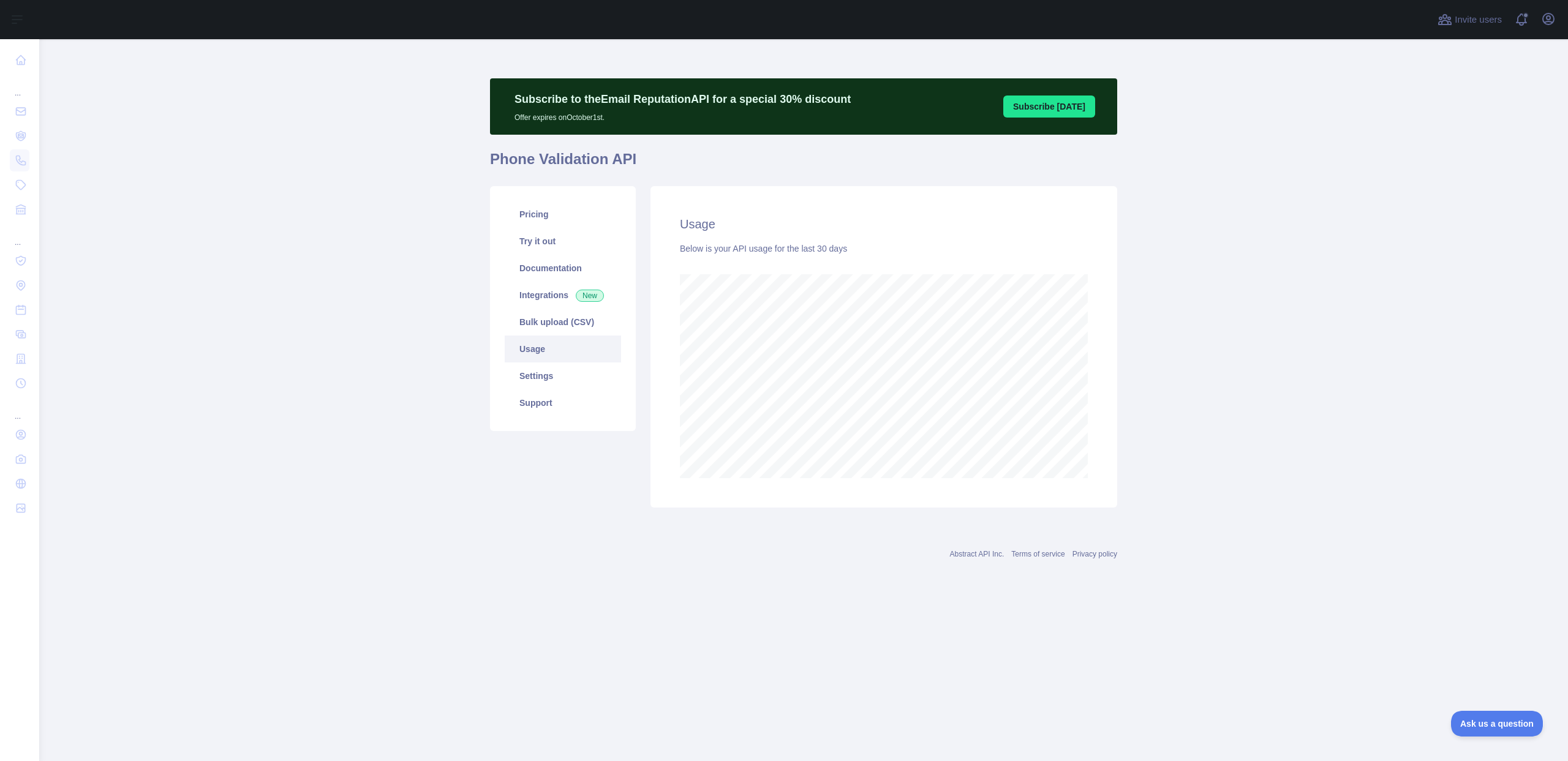
scroll to position [722, 1528]
click at [562, 213] on link "Pricing" at bounding box center [562, 215] width 116 height 27
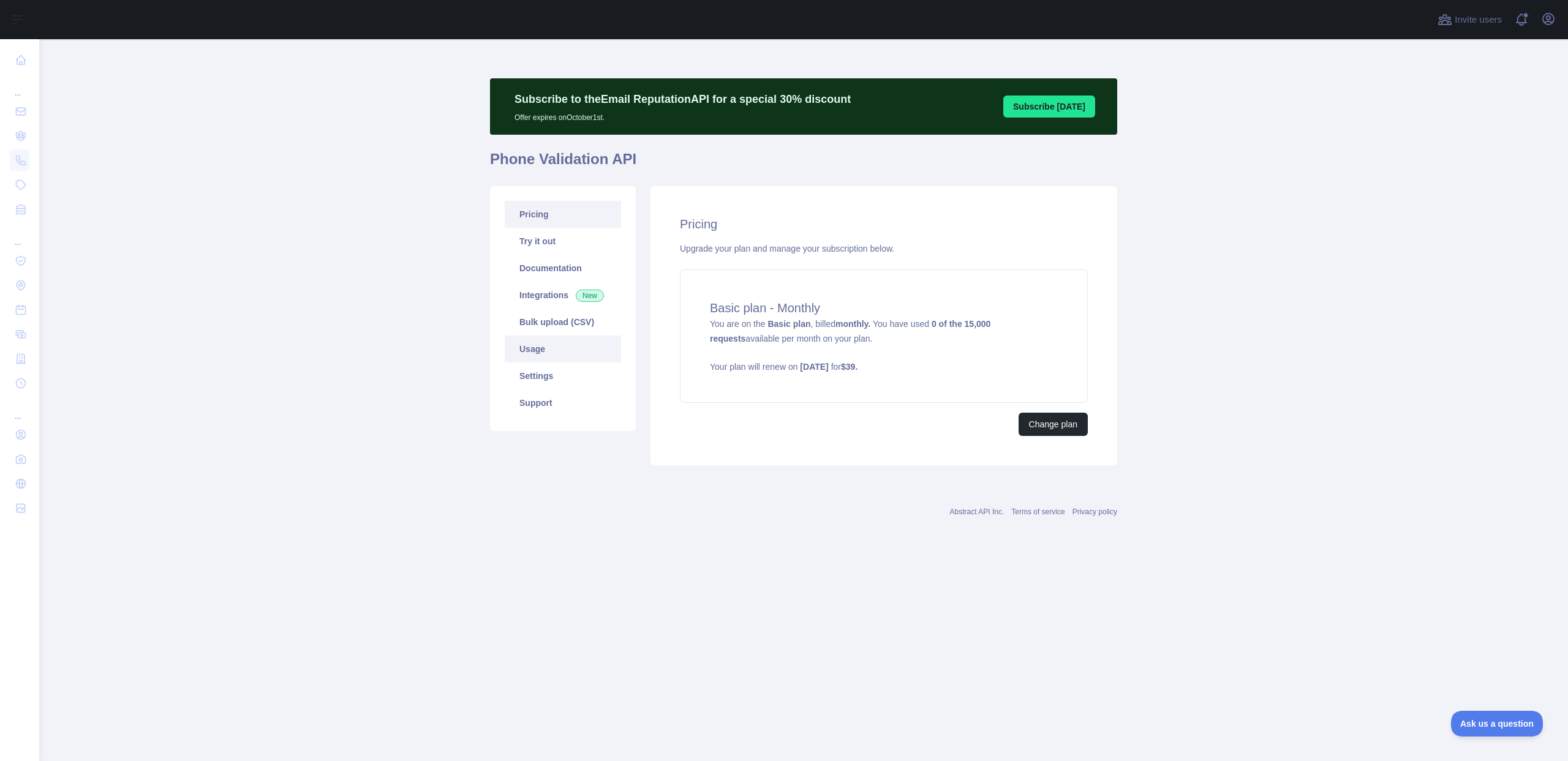
click at [553, 353] on link "Usage" at bounding box center [562, 349] width 116 height 27
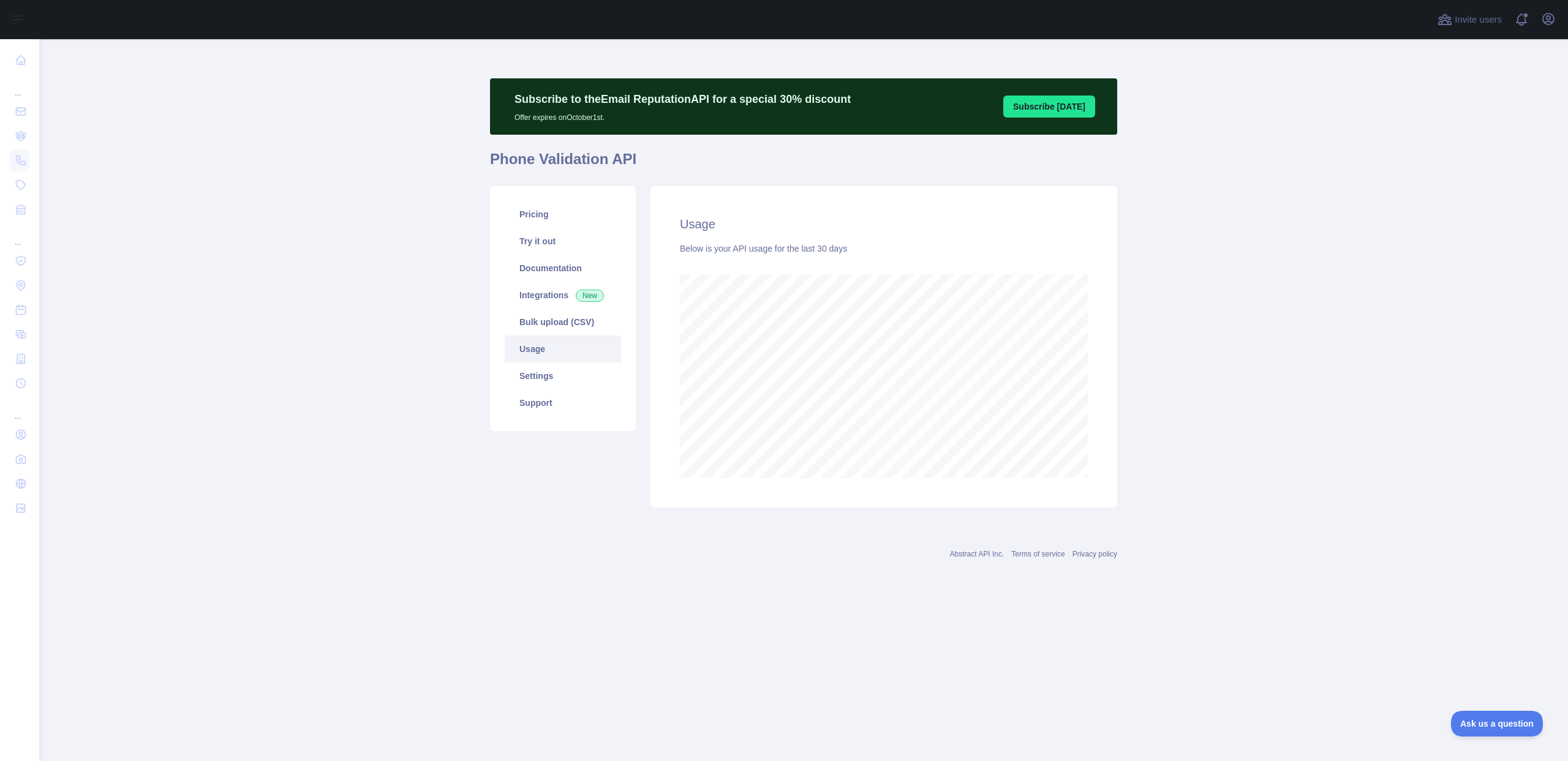
scroll to position [722, 1528]
click at [554, 386] on link "Settings" at bounding box center [562, 376] width 116 height 27
